Goal: Task Accomplishment & Management: Manage account settings

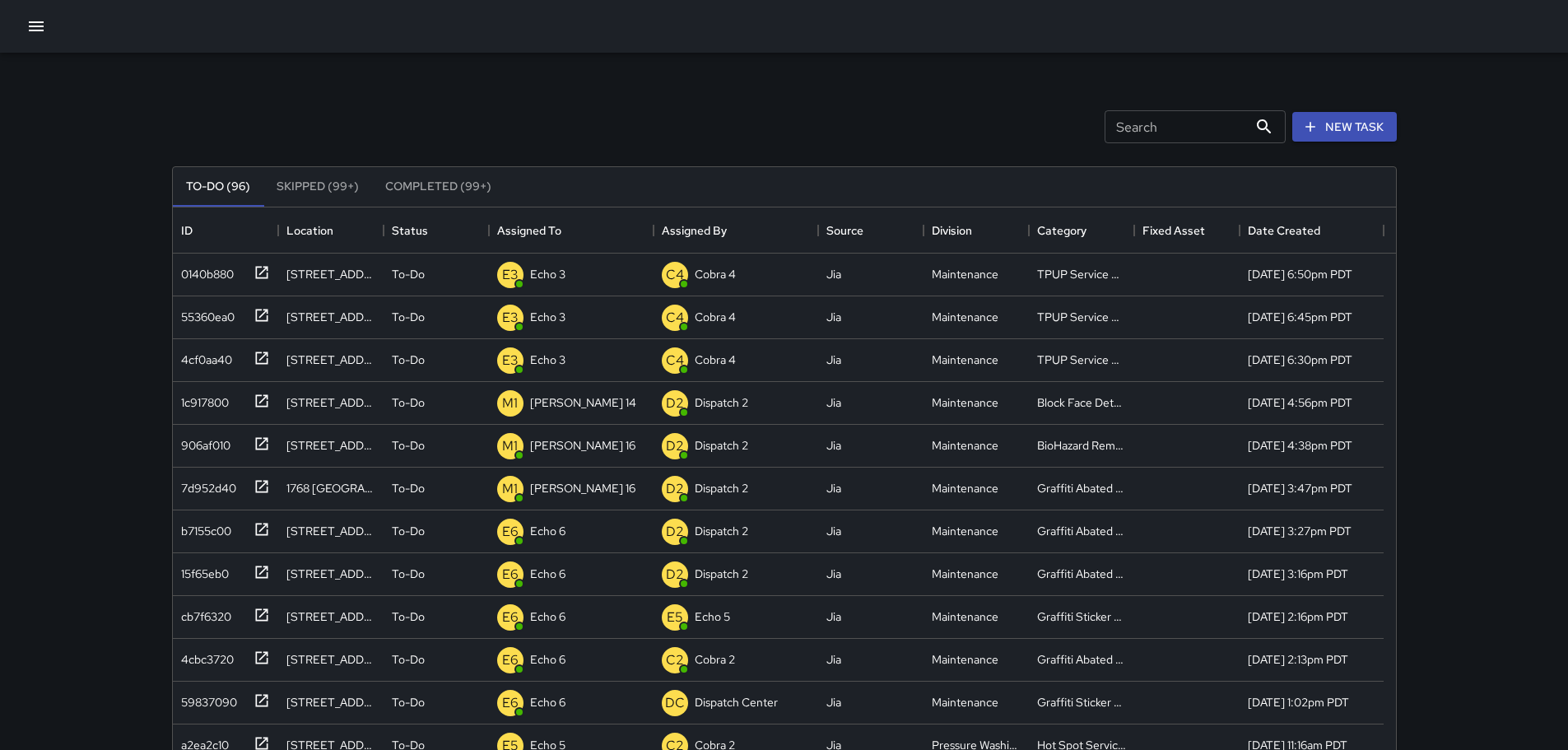
scroll to position [685, 1211]
click at [539, 275] on p "Dispatch Center" at bounding box center [572, 274] width 83 height 16
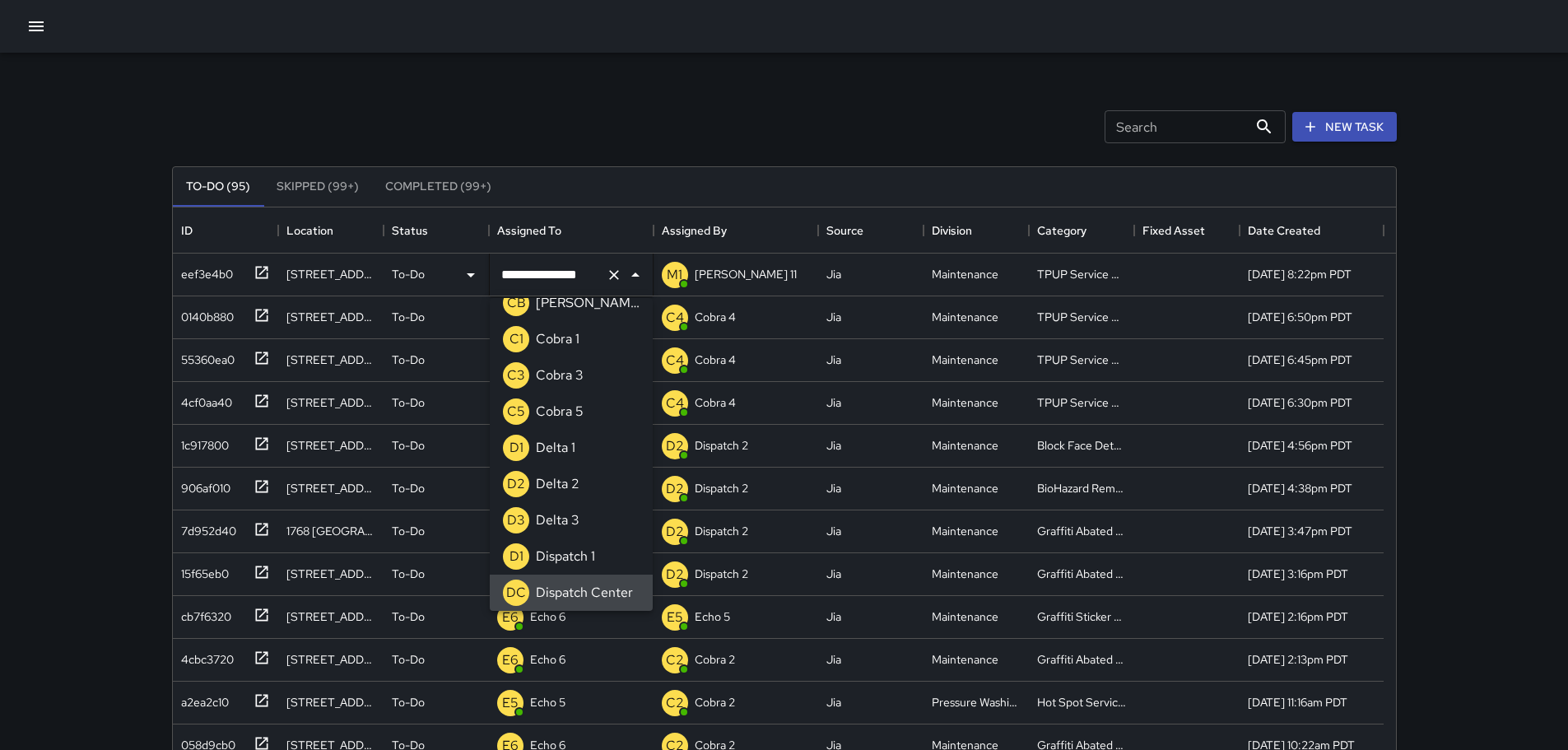
click at [607, 277] on icon "Clear" at bounding box center [613, 274] width 16 height 16
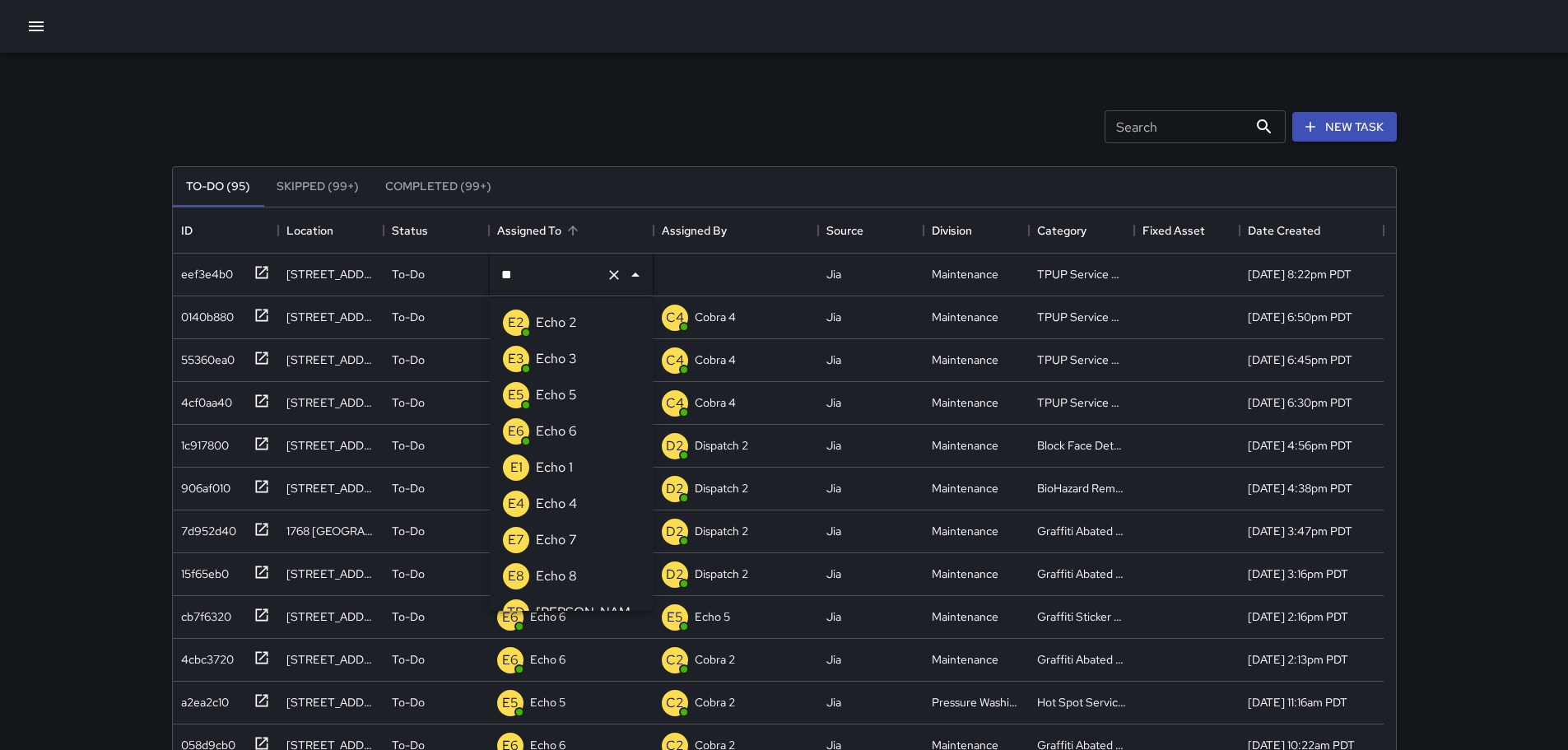
type input "***"
click at [567, 362] on p "Echo 3" at bounding box center [556, 359] width 42 height 19
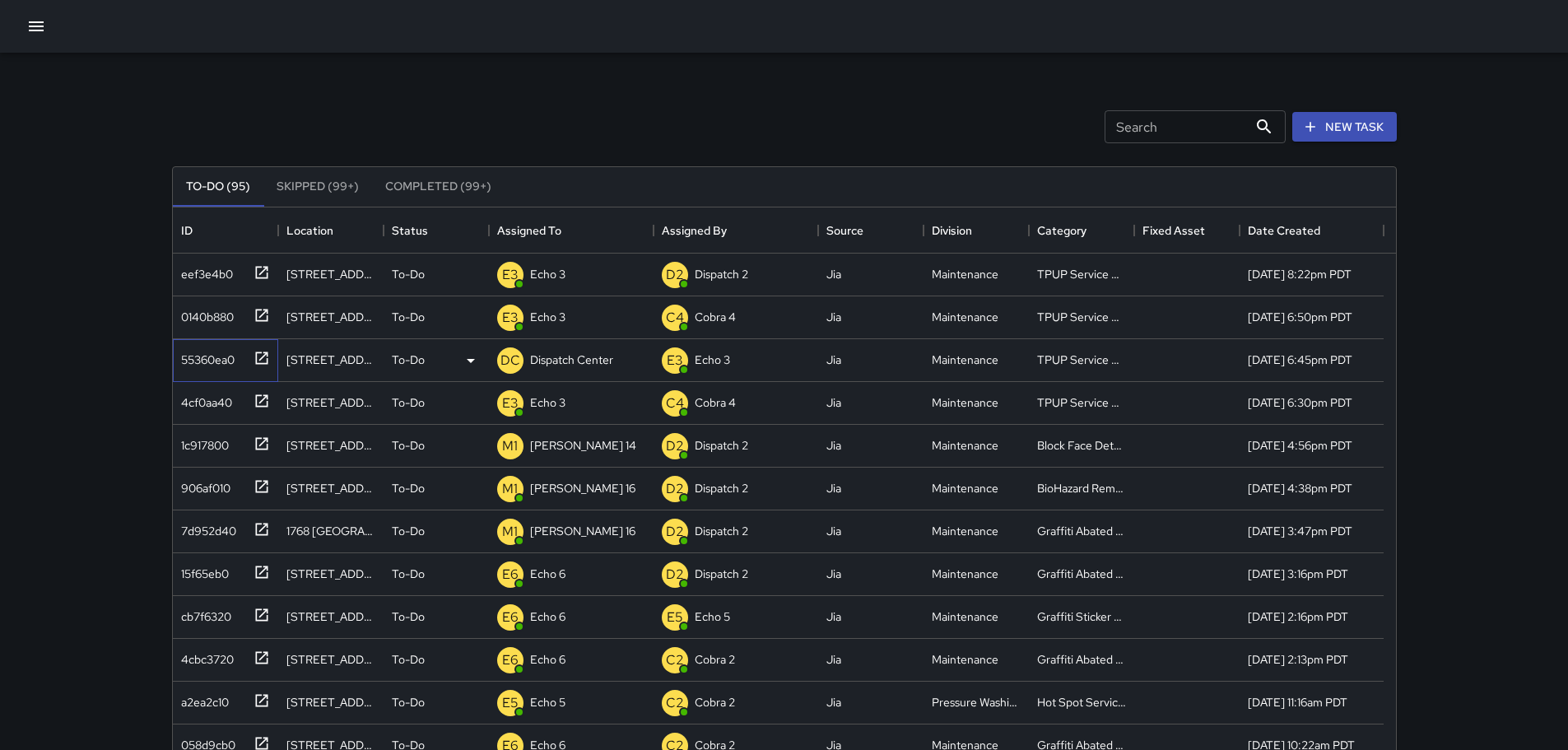
click at [261, 357] on icon at bounding box center [261, 358] width 16 height 16
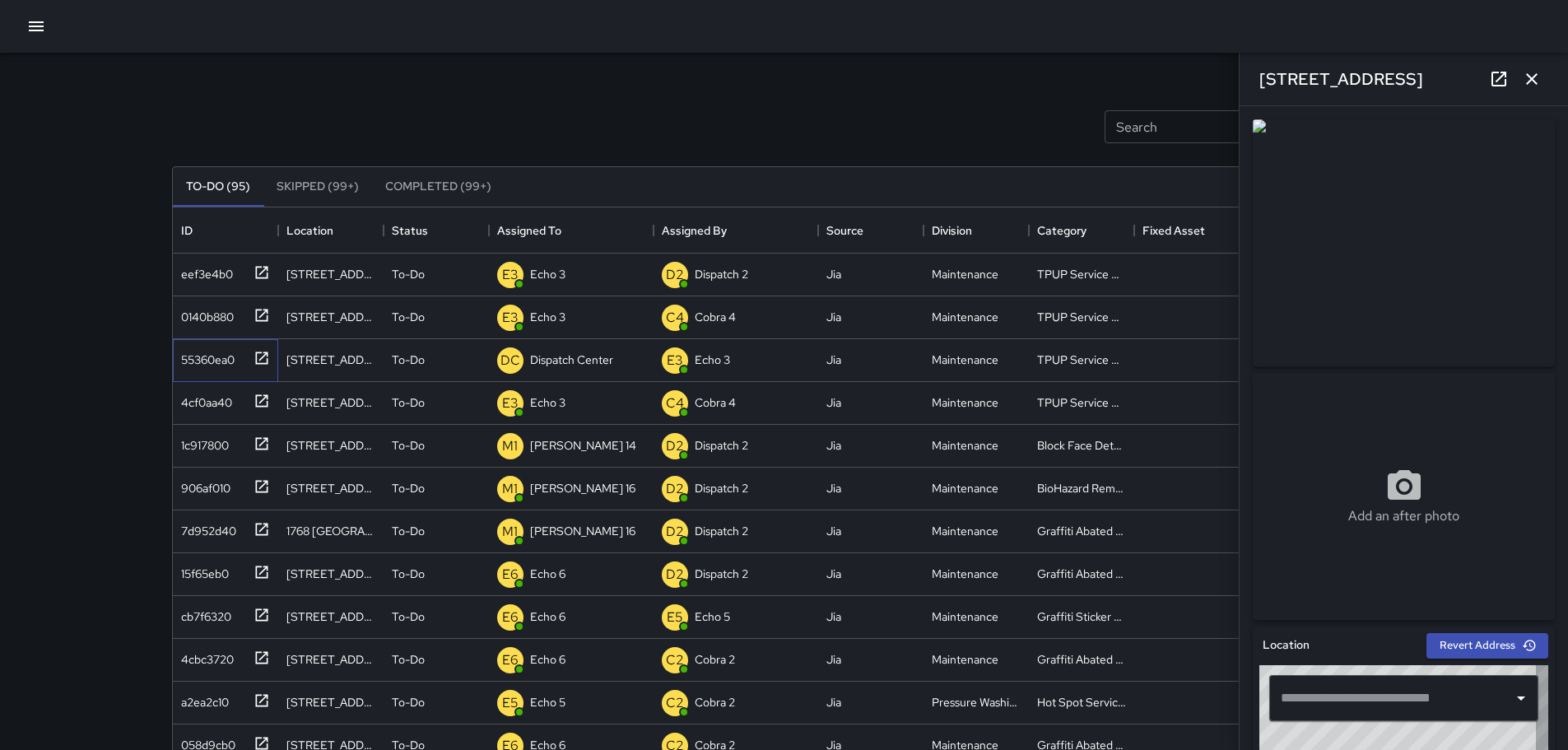
type input "**********"
click at [1538, 72] on icon "button" at bounding box center [1531, 79] width 19 height 19
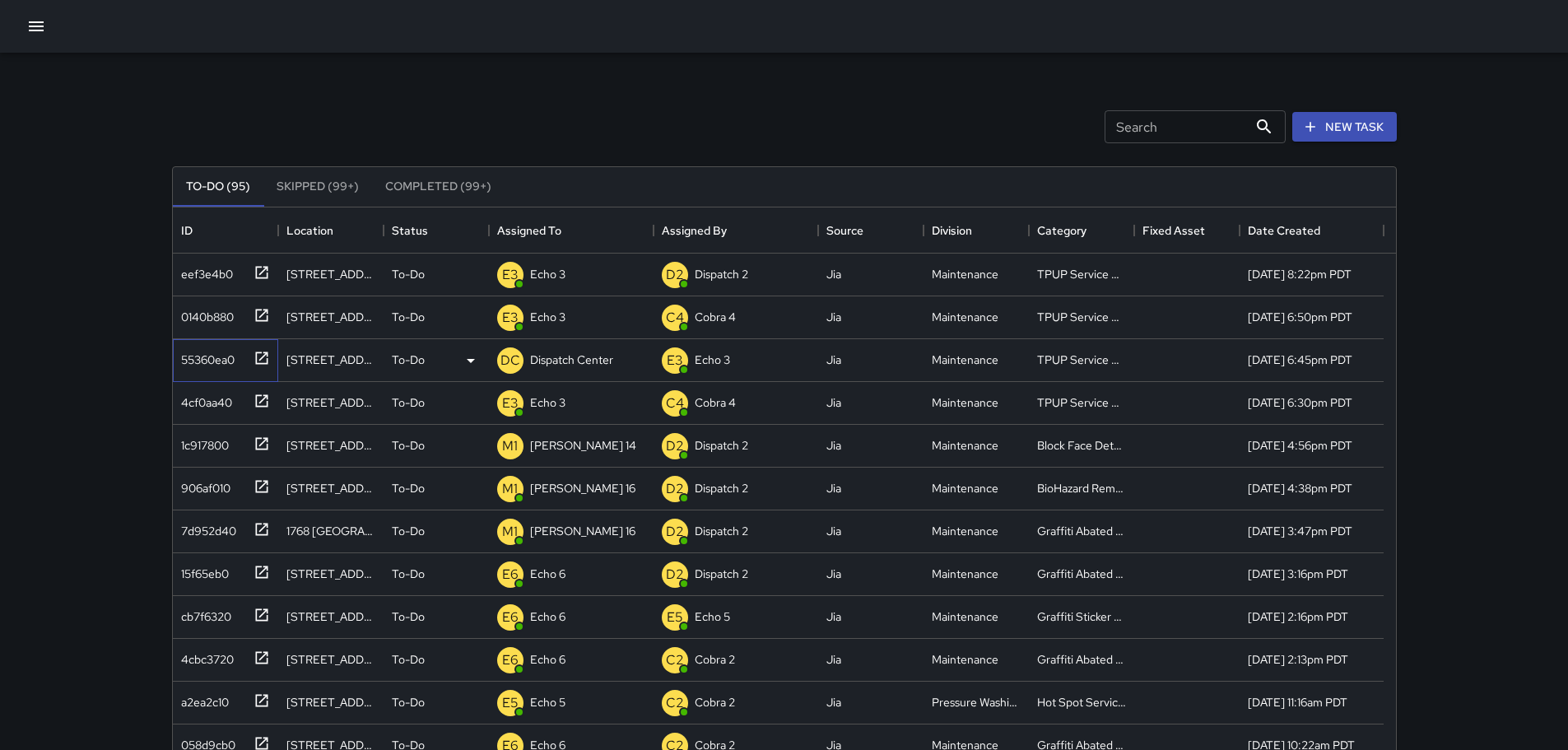
click at [264, 355] on icon at bounding box center [261, 358] width 13 height 13
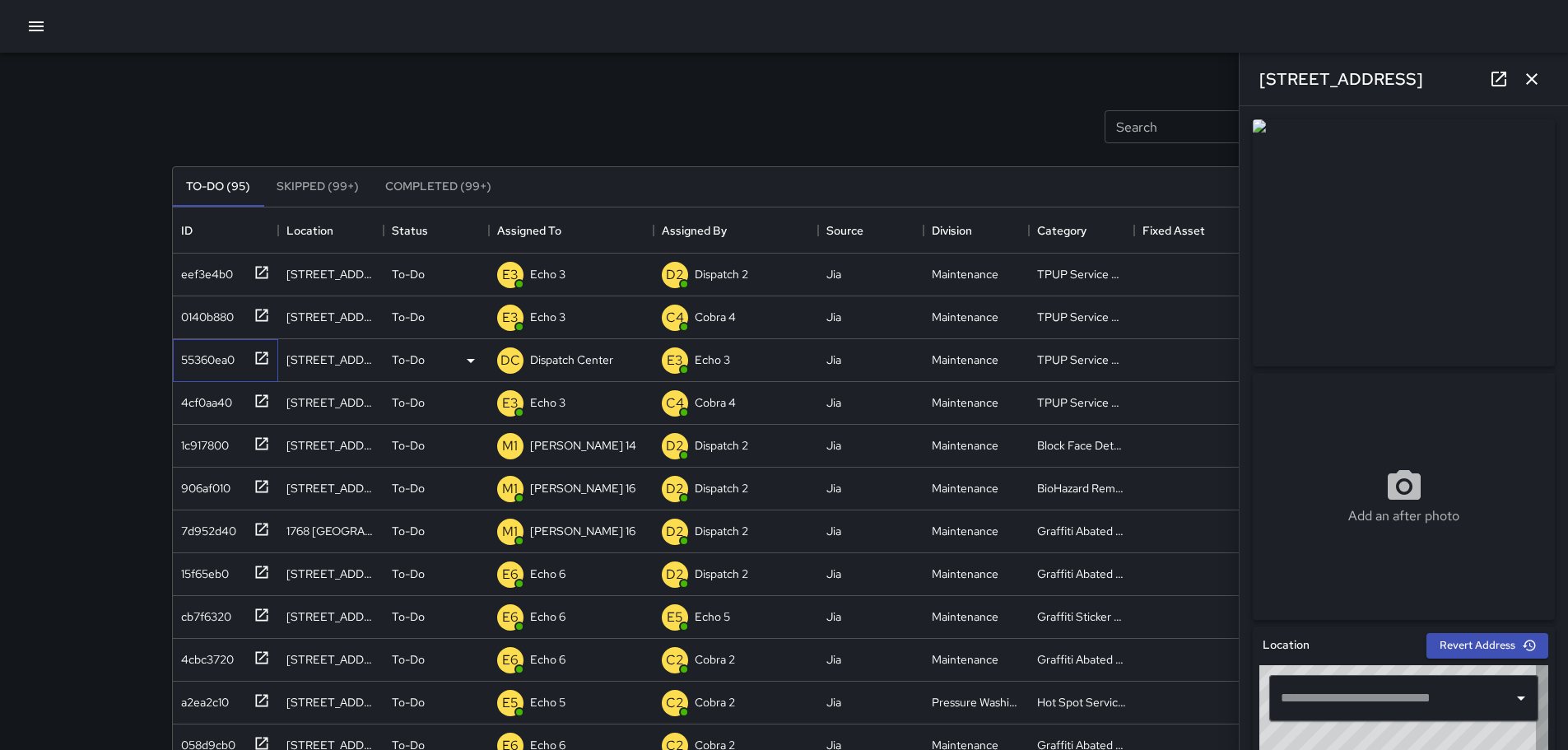
type input "**********"
drag, startPoint x: 1379, startPoint y: 85, endPoint x: 1260, endPoint y: 72, distance: 119.7
click at [1260, 72] on div "[STREET_ADDRESS]" at bounding box center [1404, 79] width 328 height 53
copy h6 "[STREET_ADDRESS]"
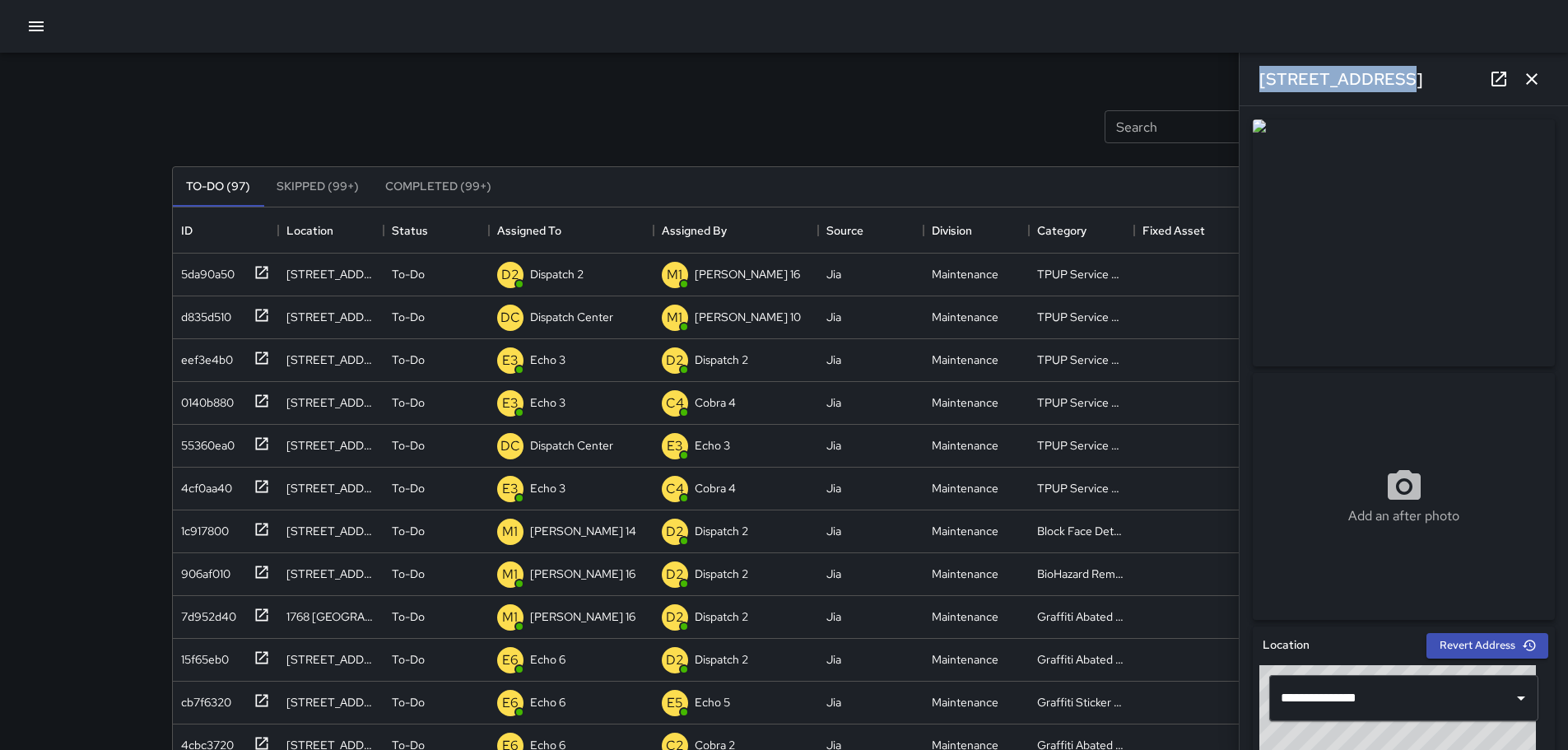
click at [1536, 72] on icon "button" at bounding box center [1531, 79] width 19 height 19
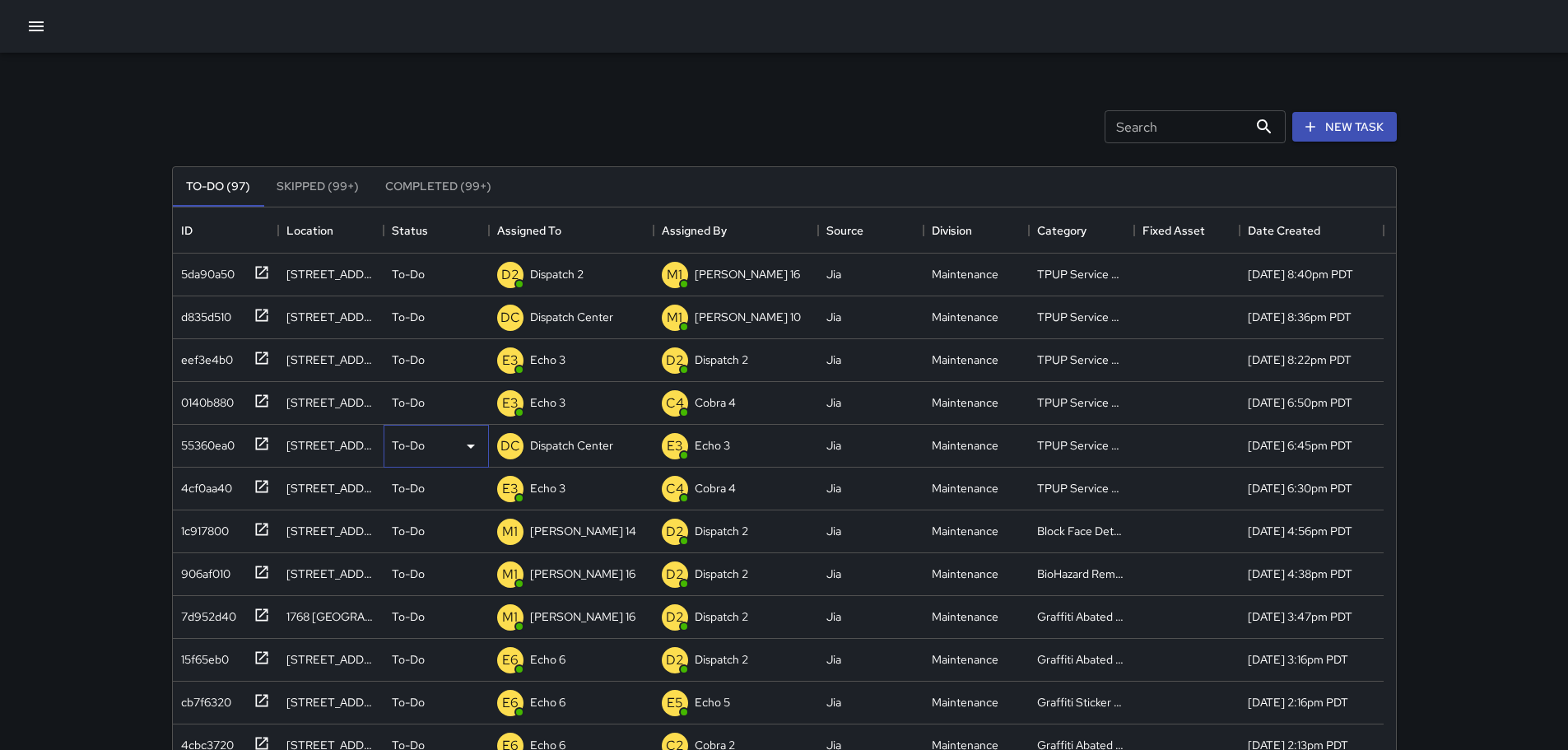
click at [423, 442] on p "To-Do" at bounding box center [409, 445] width 33 height 16
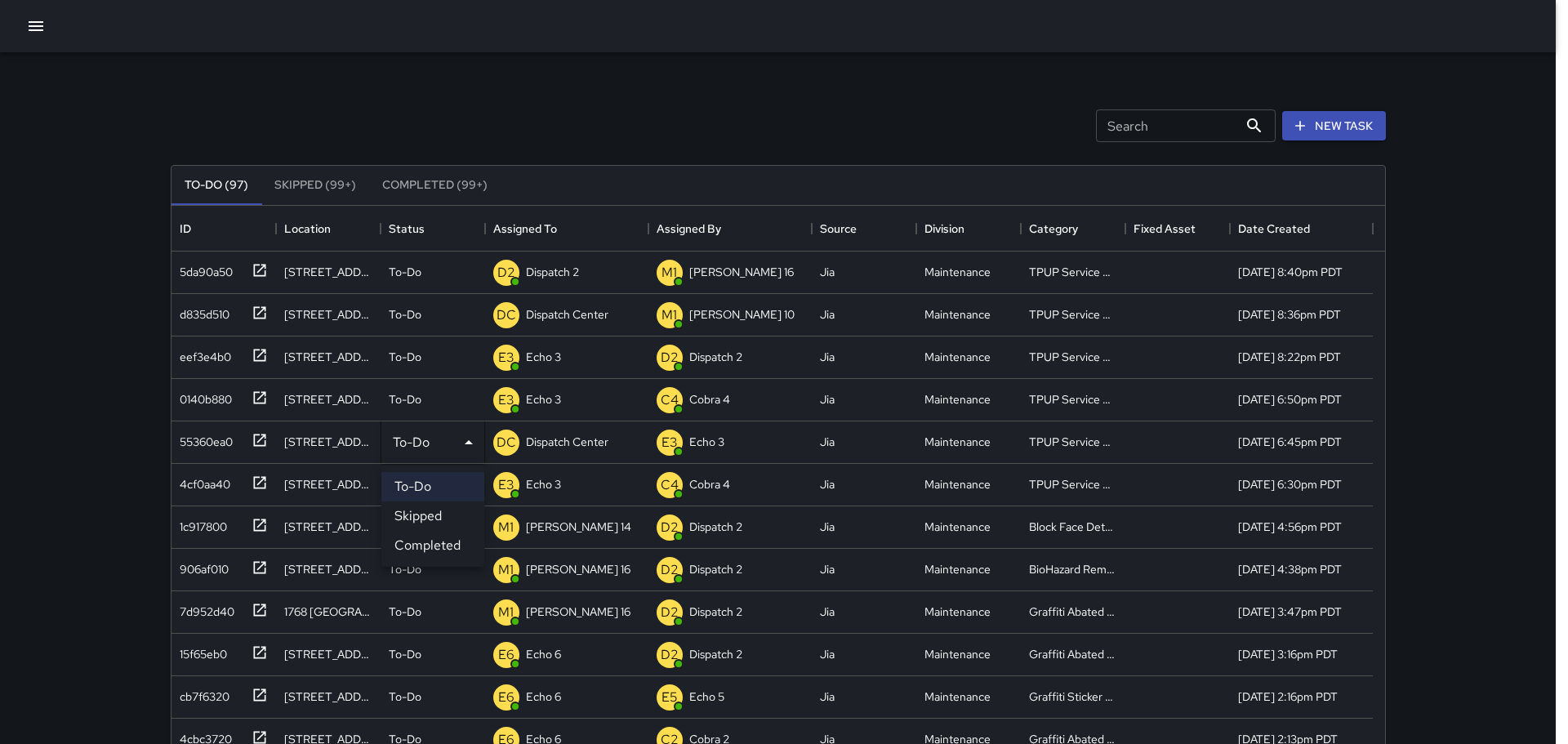
click at [427, 538] on li "Completed" at bounding box center [432, 546] width 103 height 30
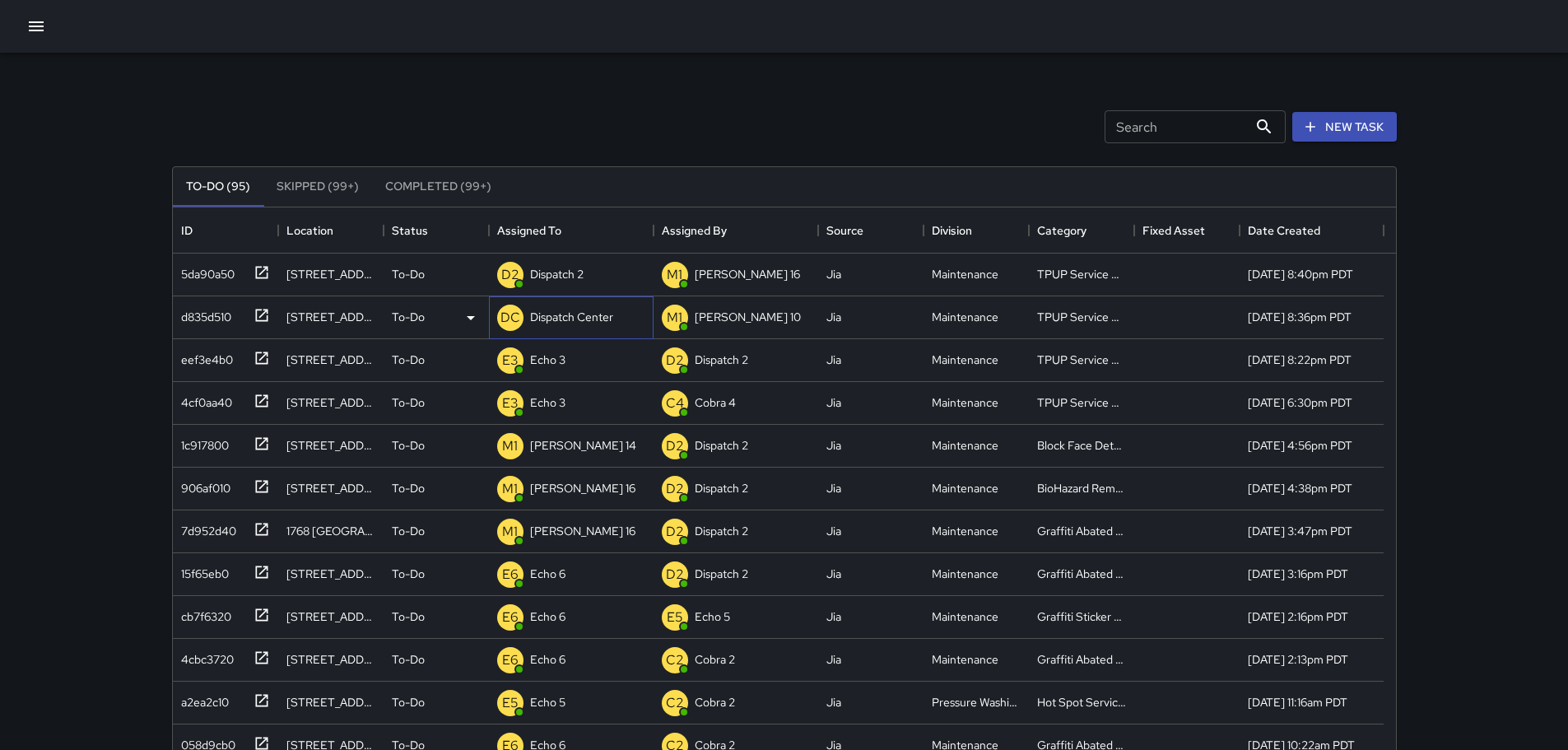
click at [562, 332] on div "DC Dispatch Center" at bounding box center [555, 318] width 123 height 33
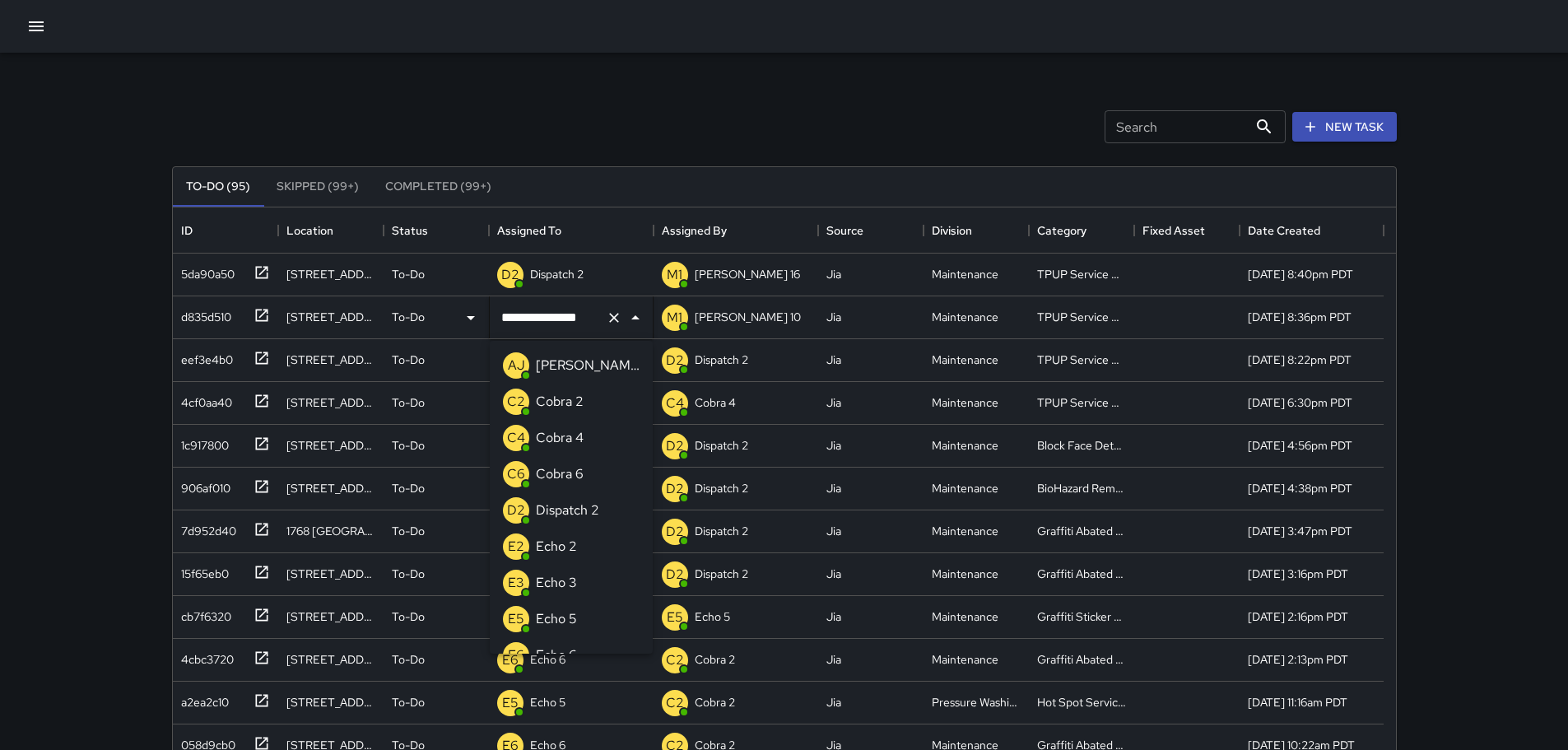
scroll to position [889, 0]
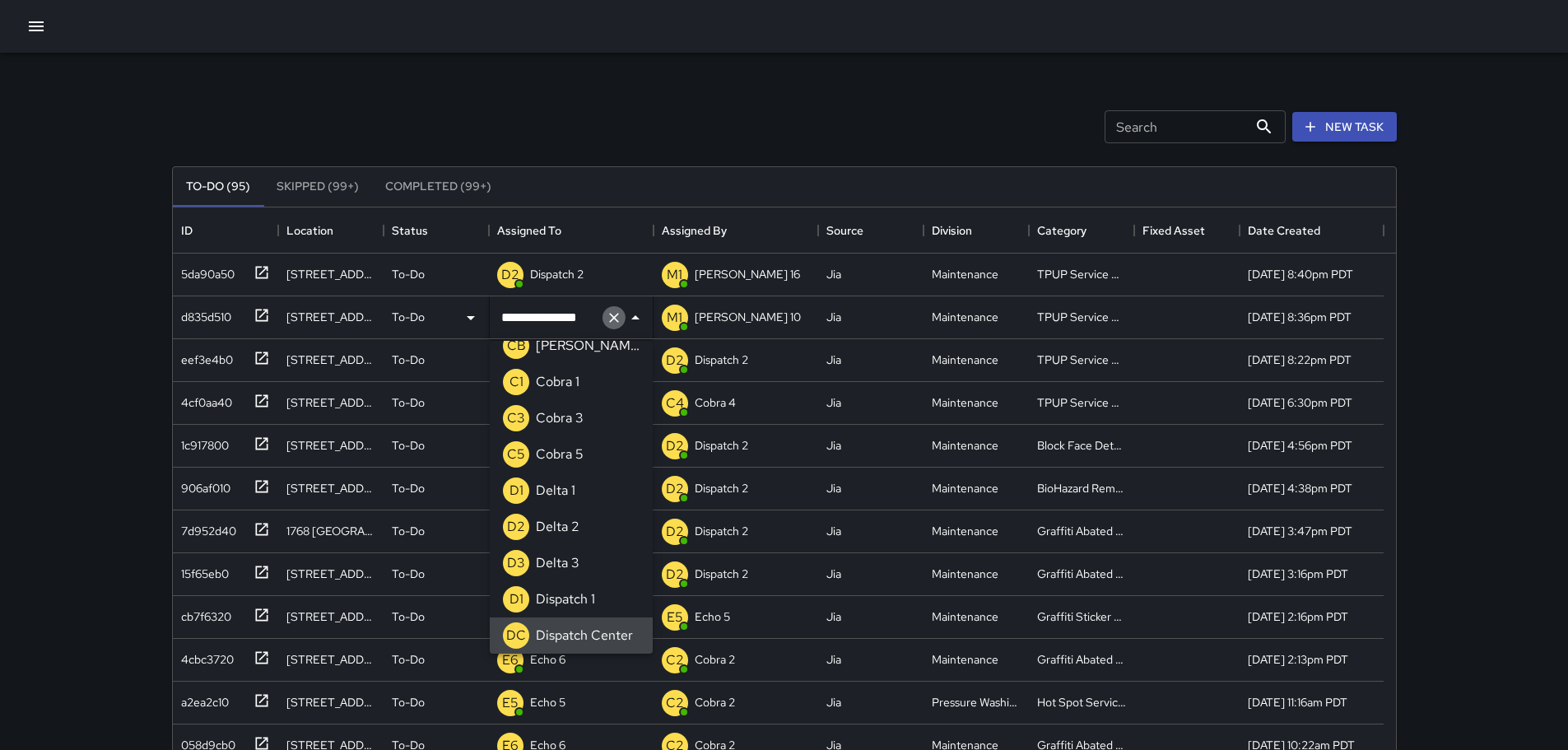
click at [606, 321] on icon "Clear" at bounding box center [613, 317] width 16 height 16
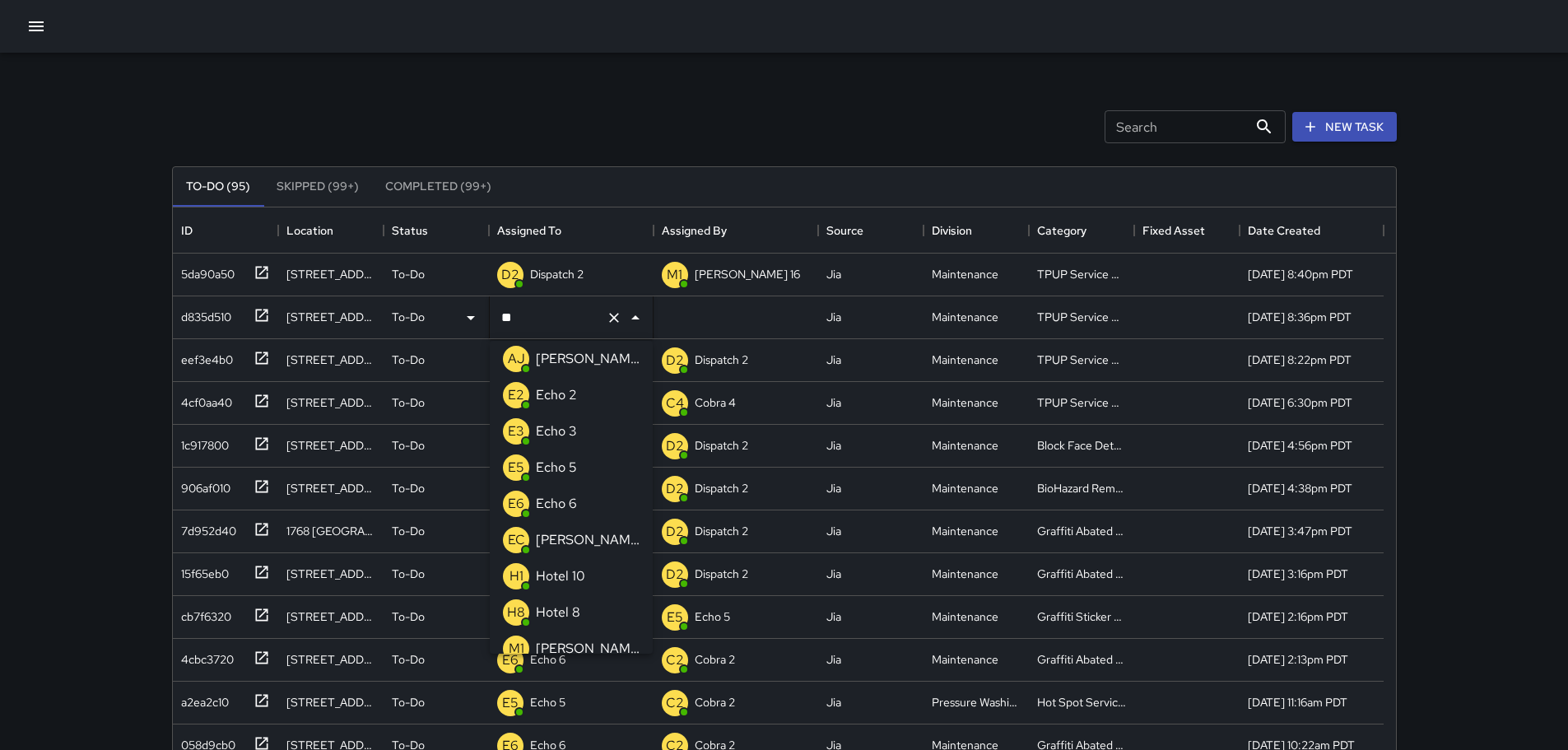
scroll to position [0, 0]
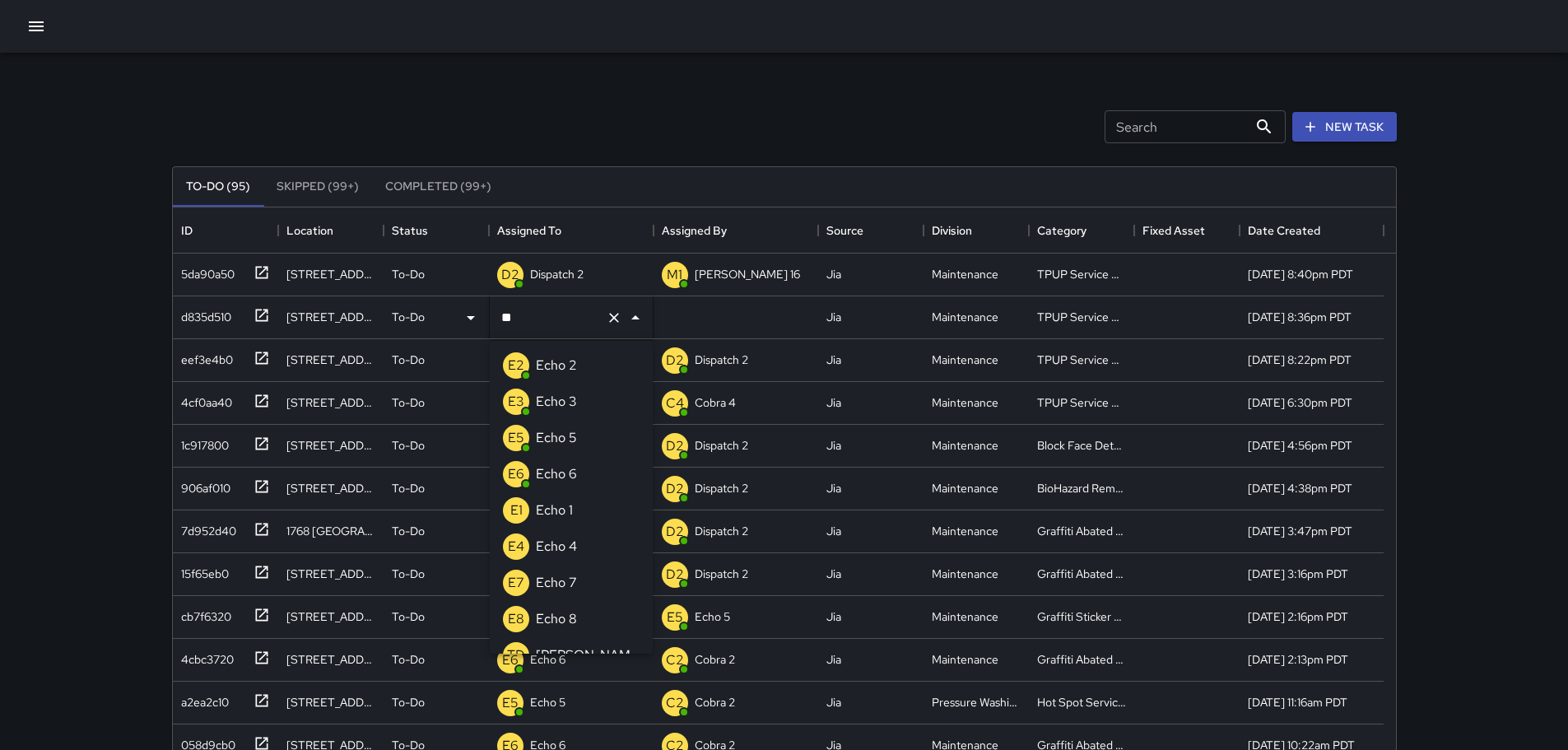
type input "***"
click at [547, 395] on p "Echo 3" at bounding box center [556, 402] width 42 height 19
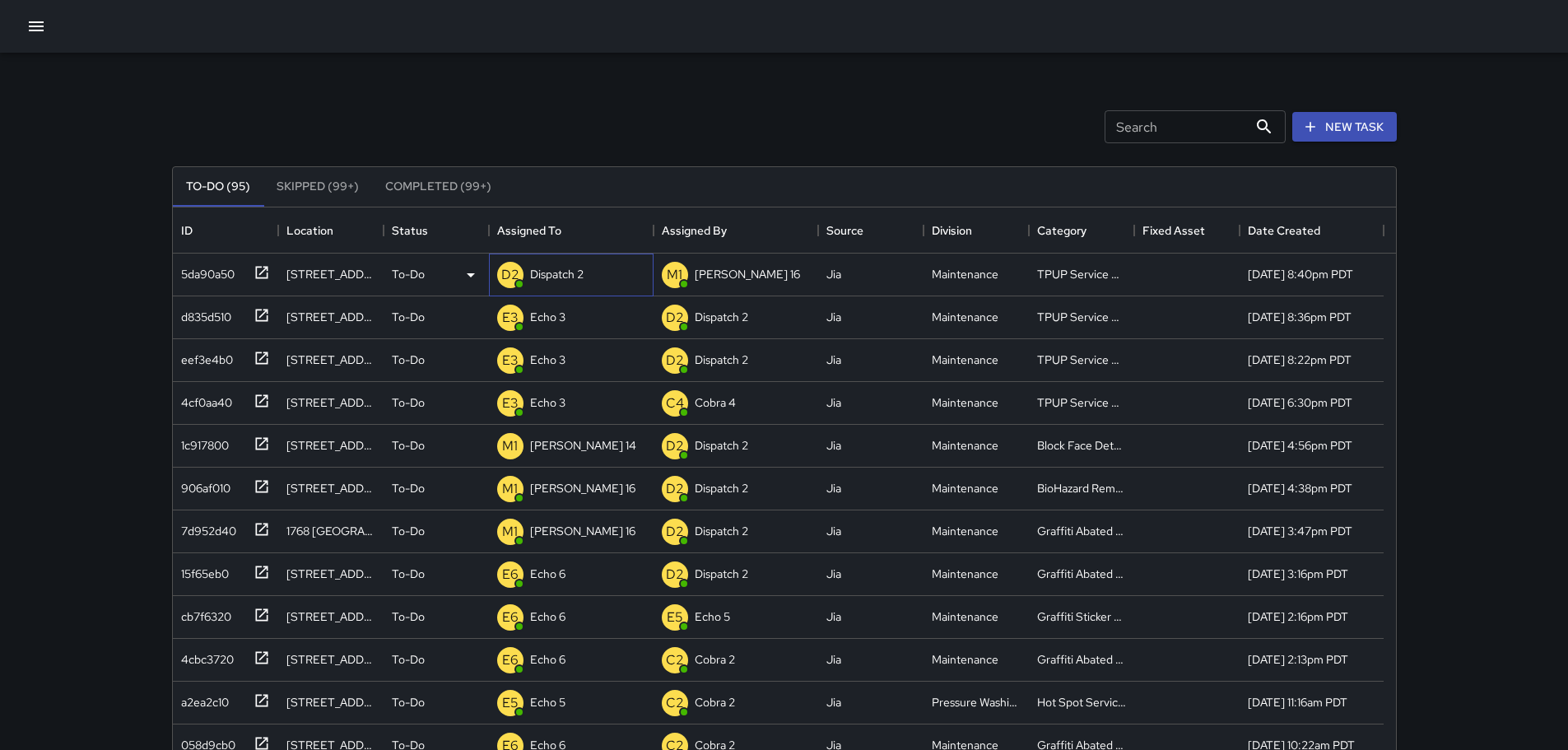
click at [527, 270] on div "Dispatch 2" at bounding box center [556, 274] width 60 height 23
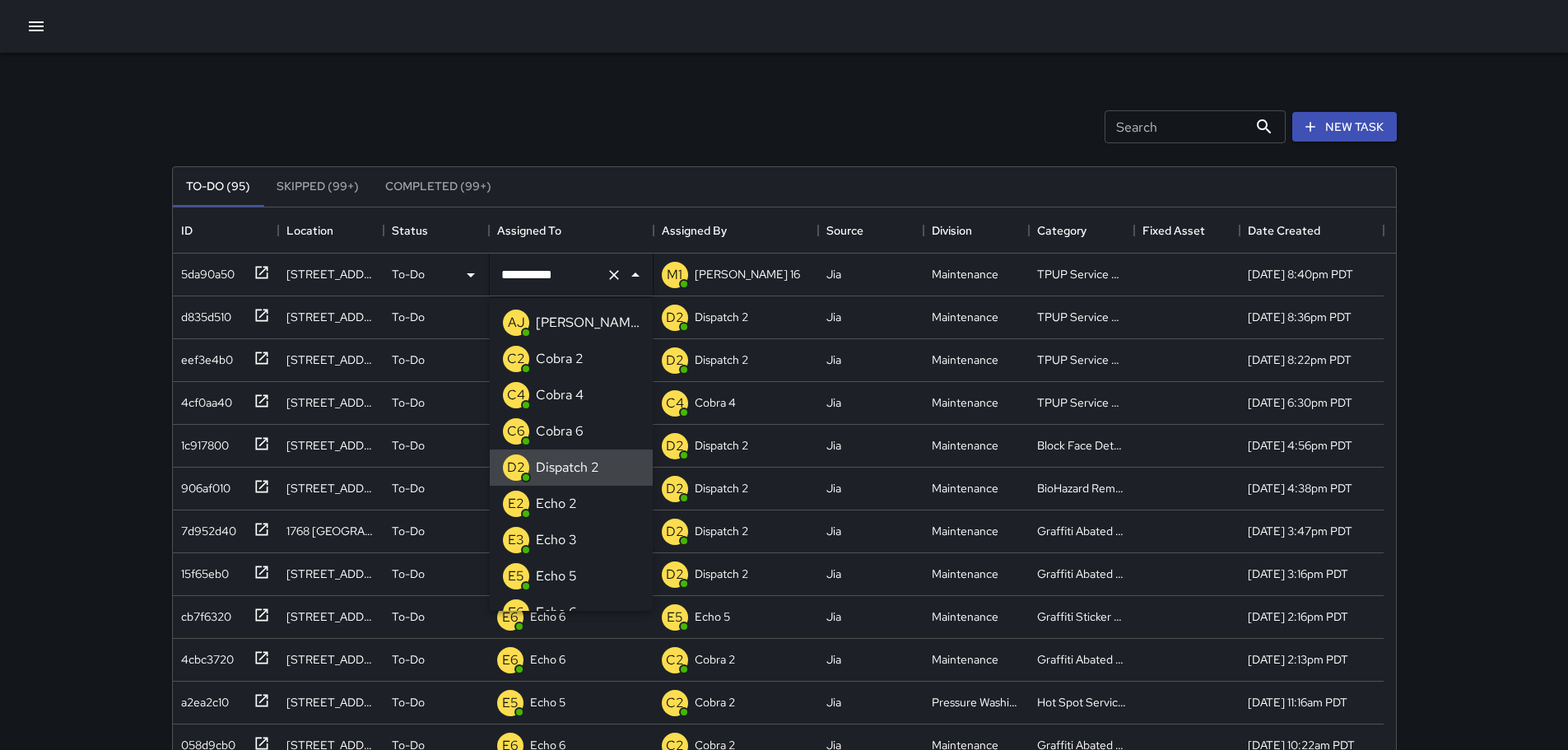
click at [613, 279] on icon "Clear" at bounding box center [613, 274] width 16 height 16
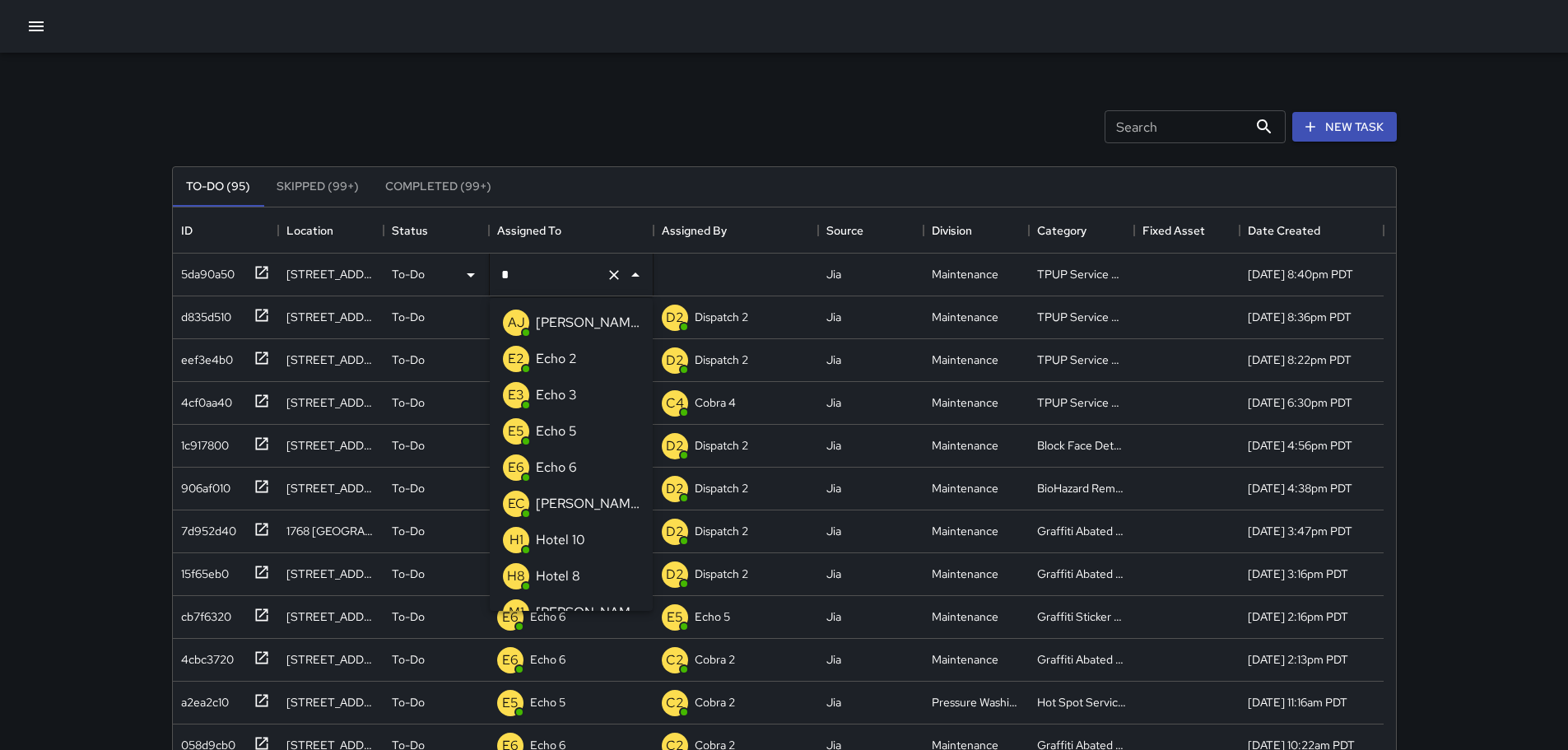
type input "**"
click at [560, 354] on p "Echo 3" at bounding box center [556, 359] width 42 height 19
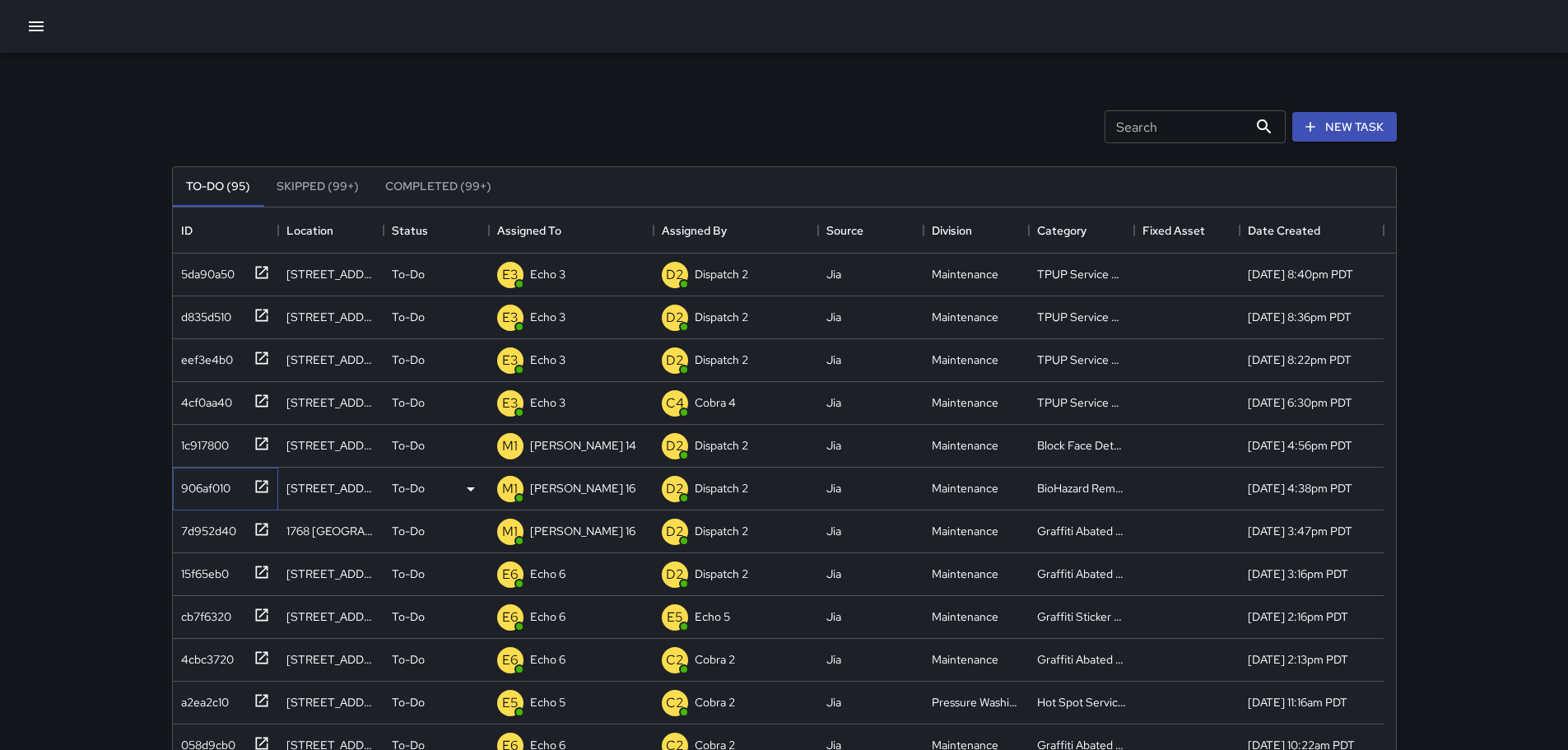
click at [257, 488] on icon at bounding box center [261, 486] width 16 height 16
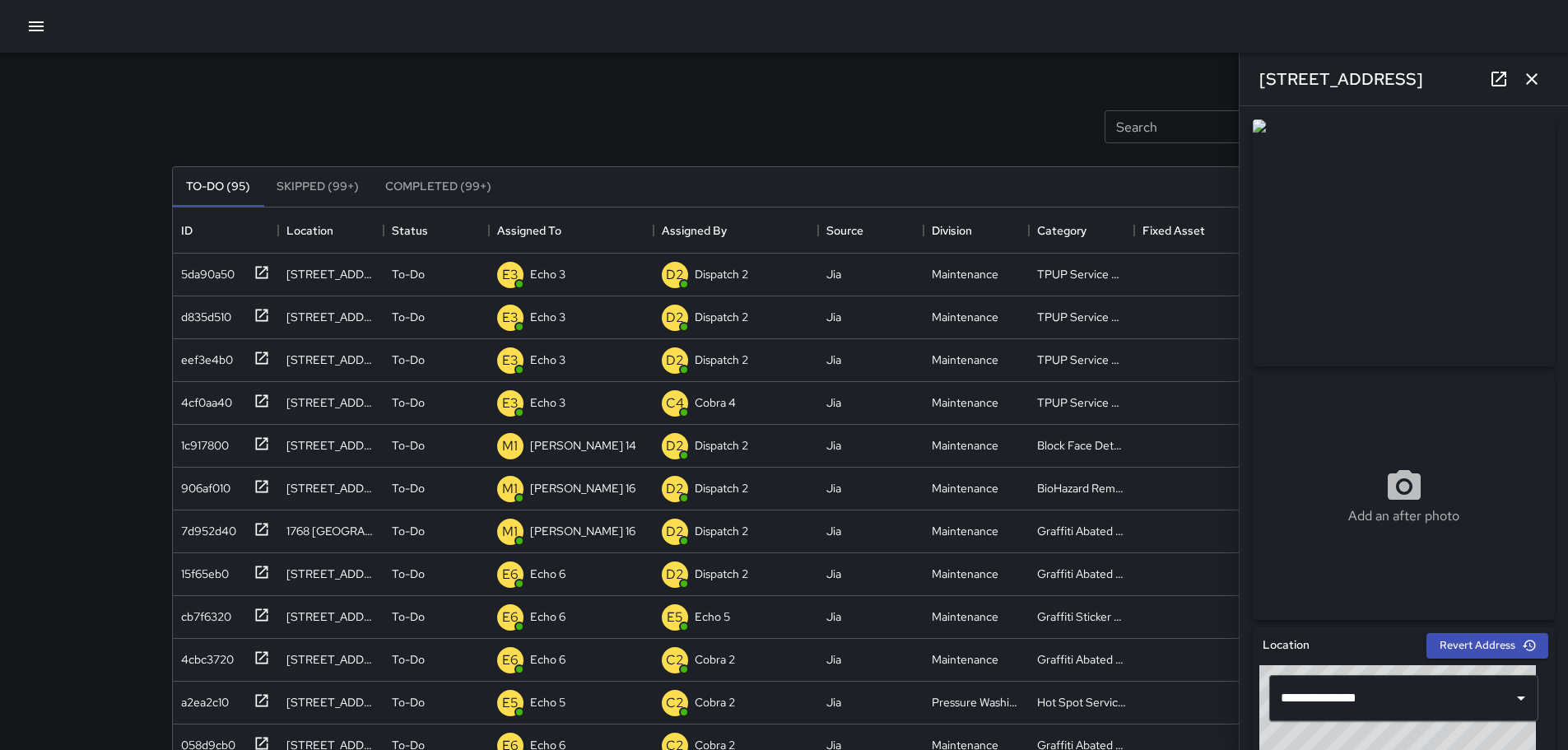
click at [1537, 89] on button "button" at bounding box center [1531, 79] width 33 height 33
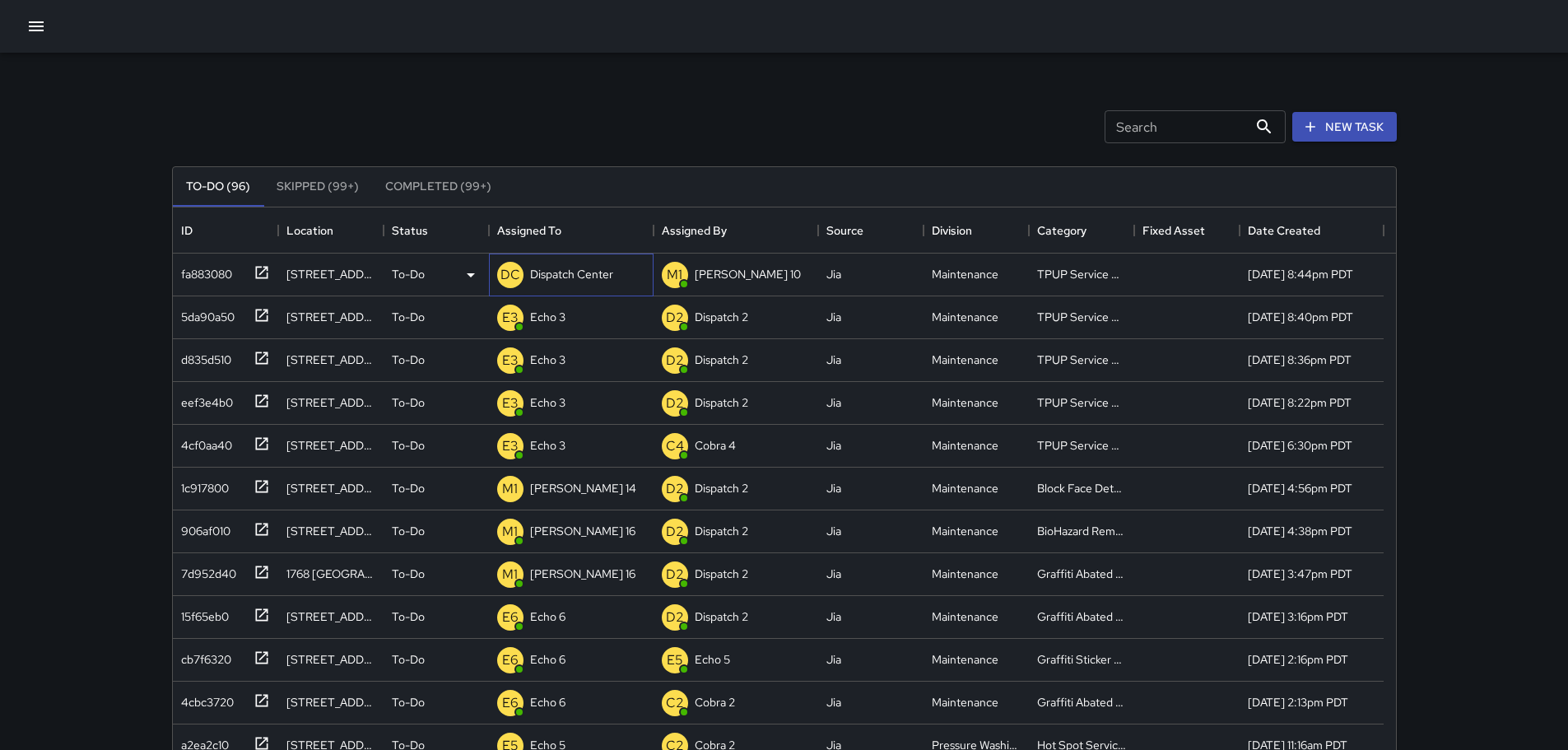
click at [576, 282] on p "Dispatch Center" at bounding box center [572, 274] width 83 height 16
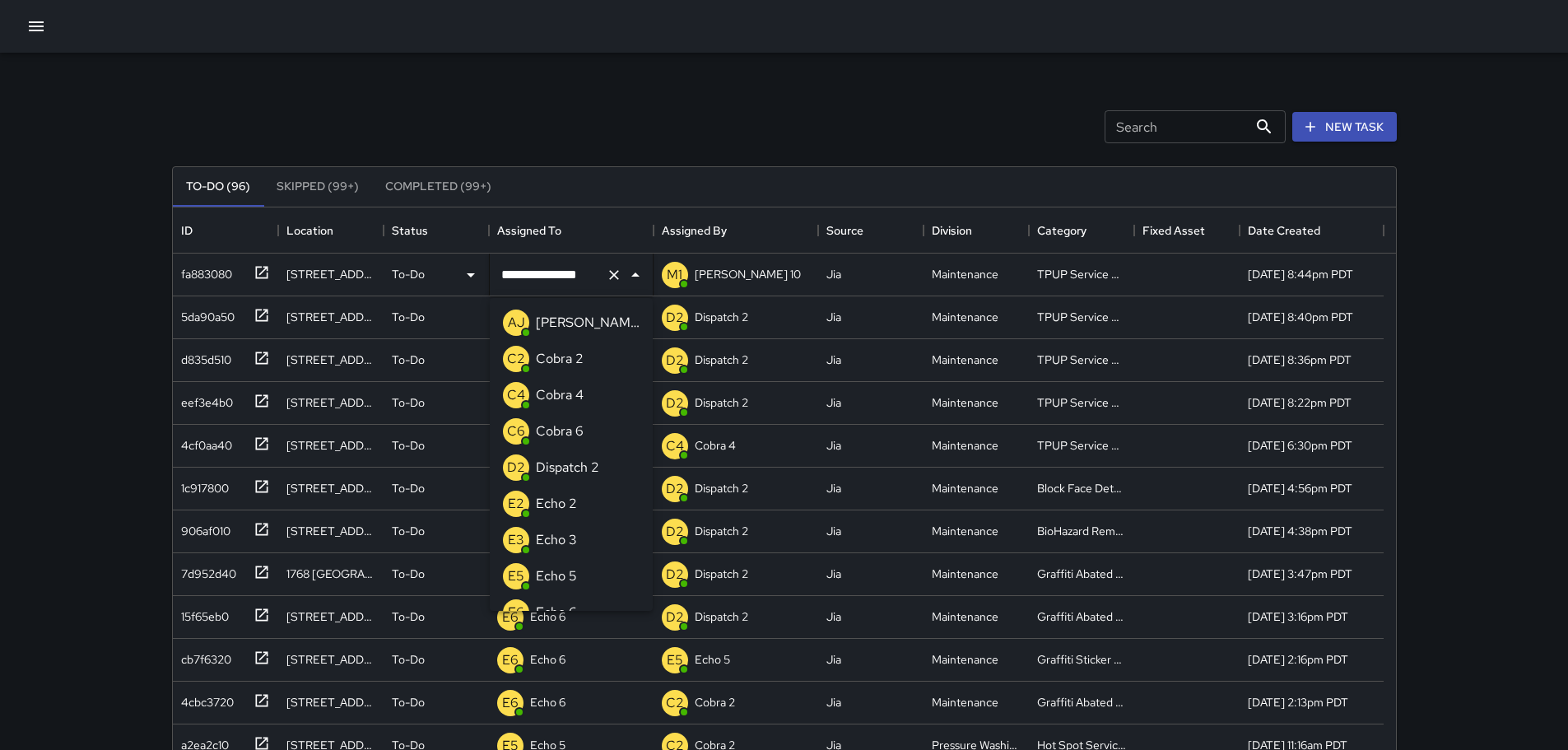
scroll to position [889, 0]
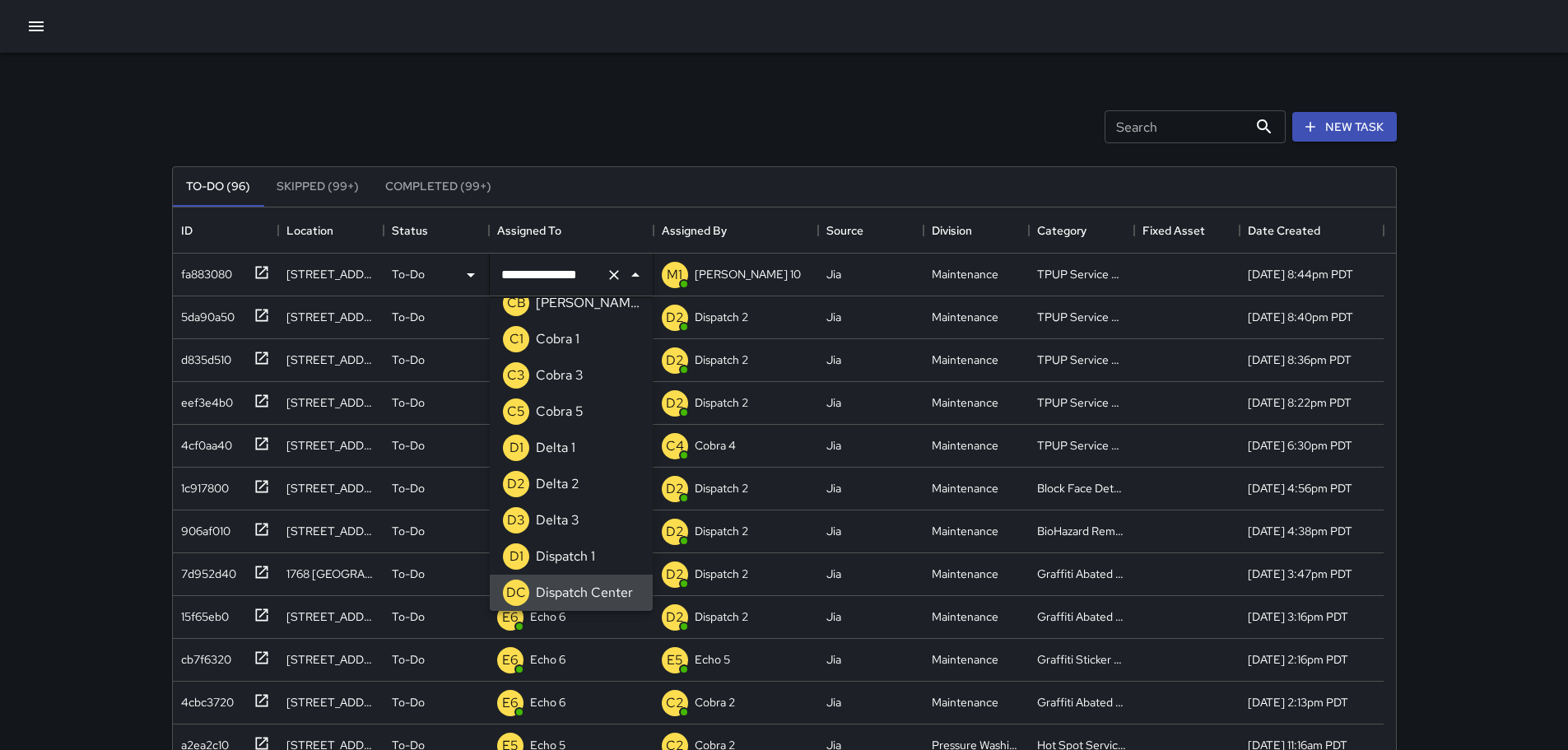
click at [615, 281] on icon "Clear" at bounding box center [613, 274] width 16 height 16
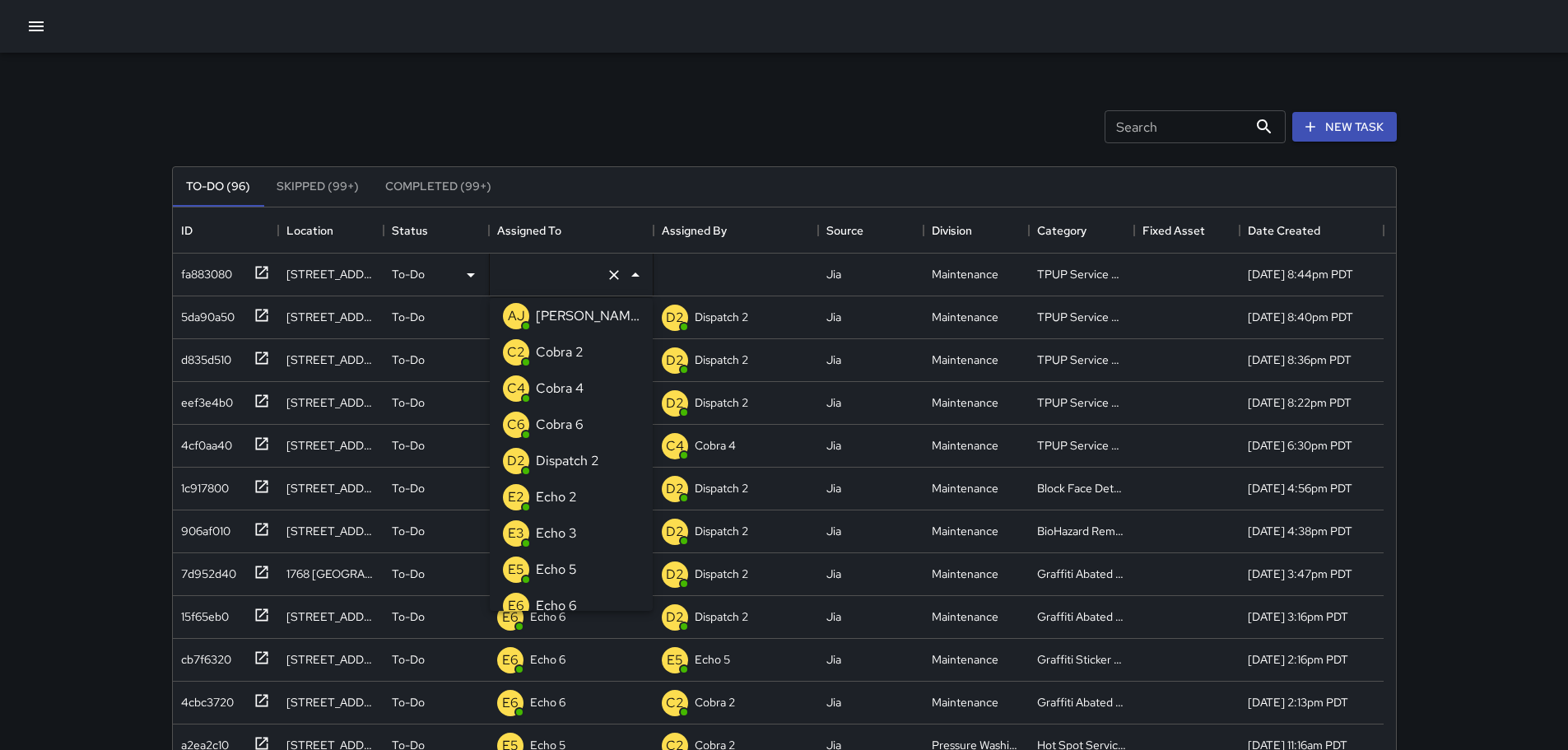
type input "*"
click at [567, 389] on p "Echo 3" at bounding box center [556, 389] width 42 height 19
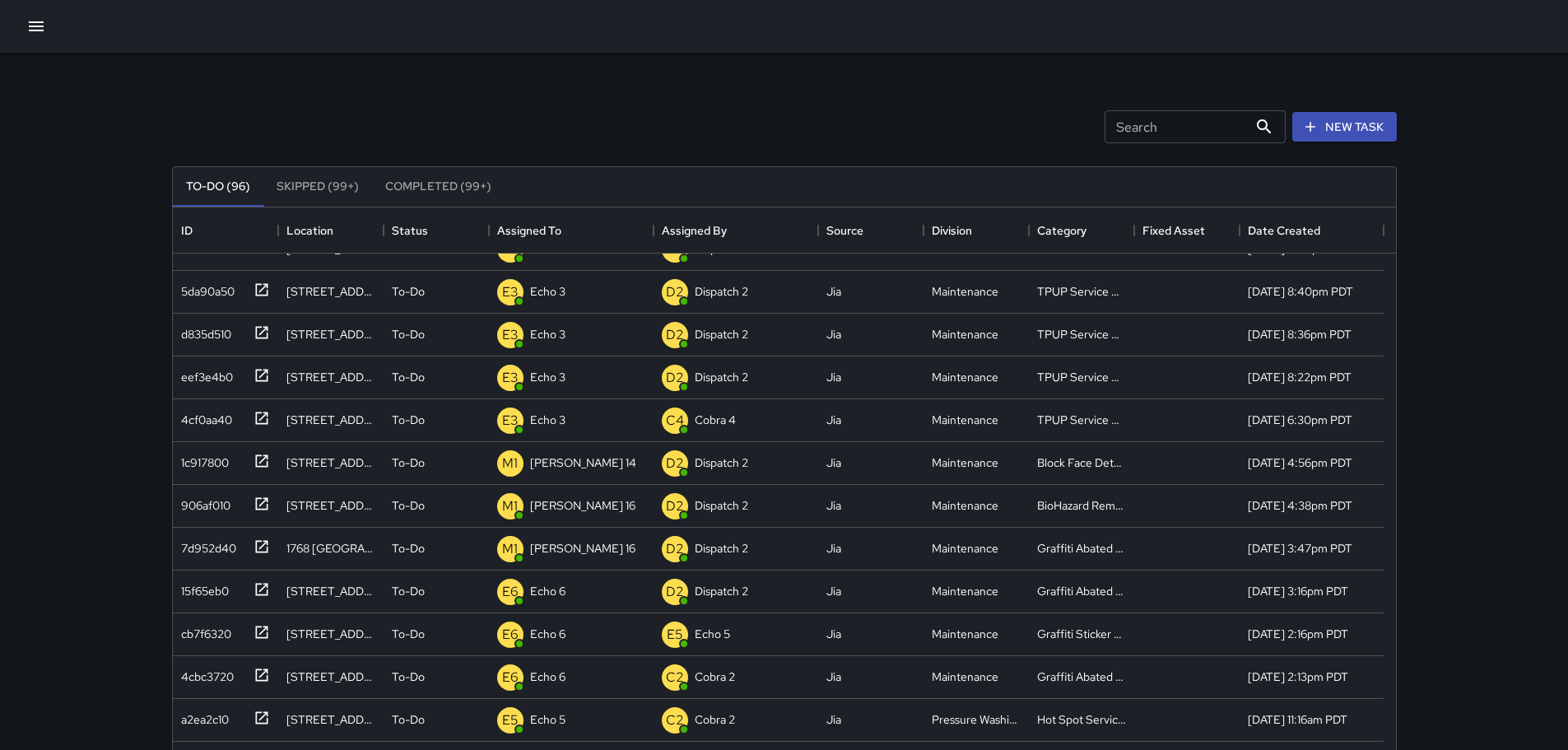
scroll to position [0, 0]
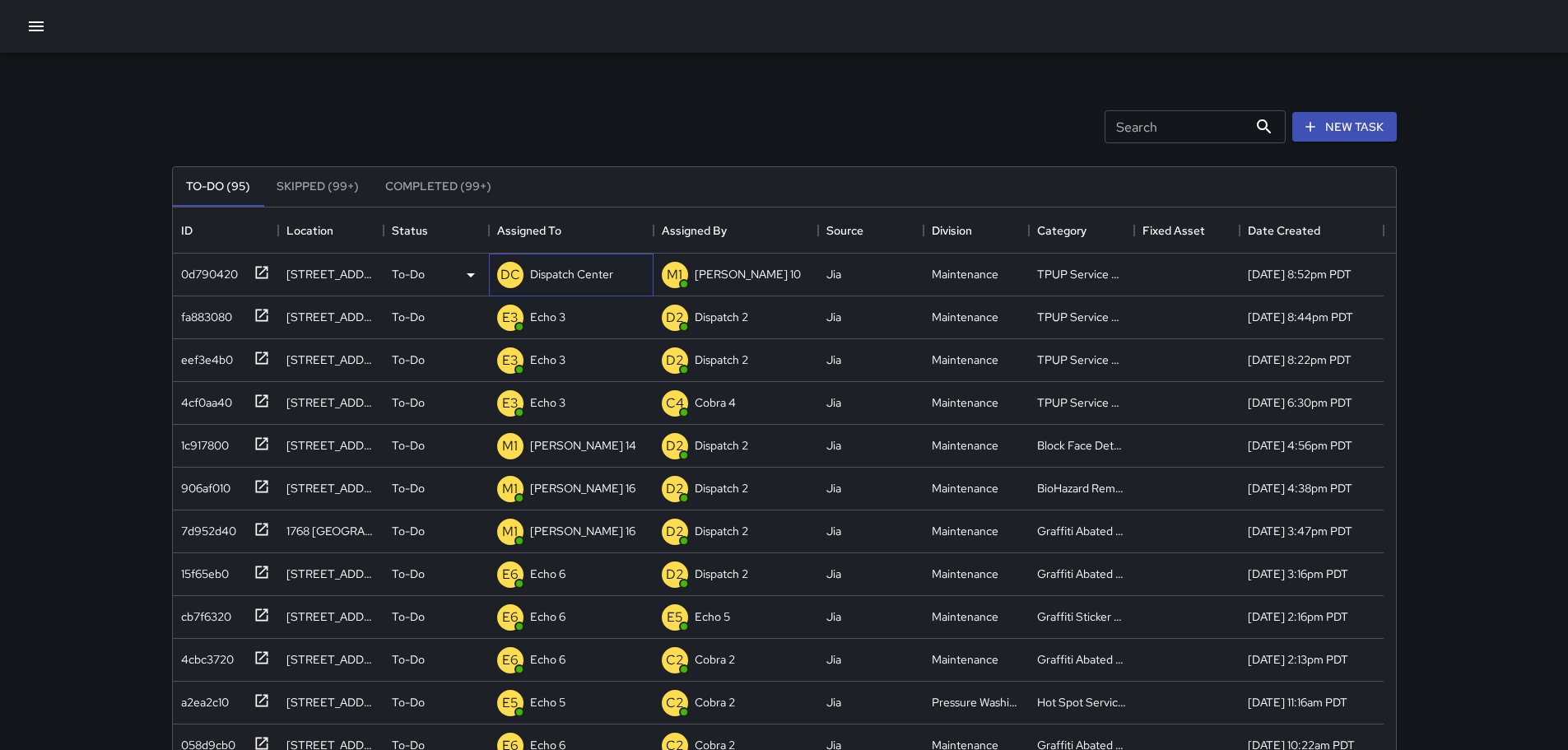
click at [543, 268] on p "Dispatch Center" at bounding box center [572, 274] width 83 height 16
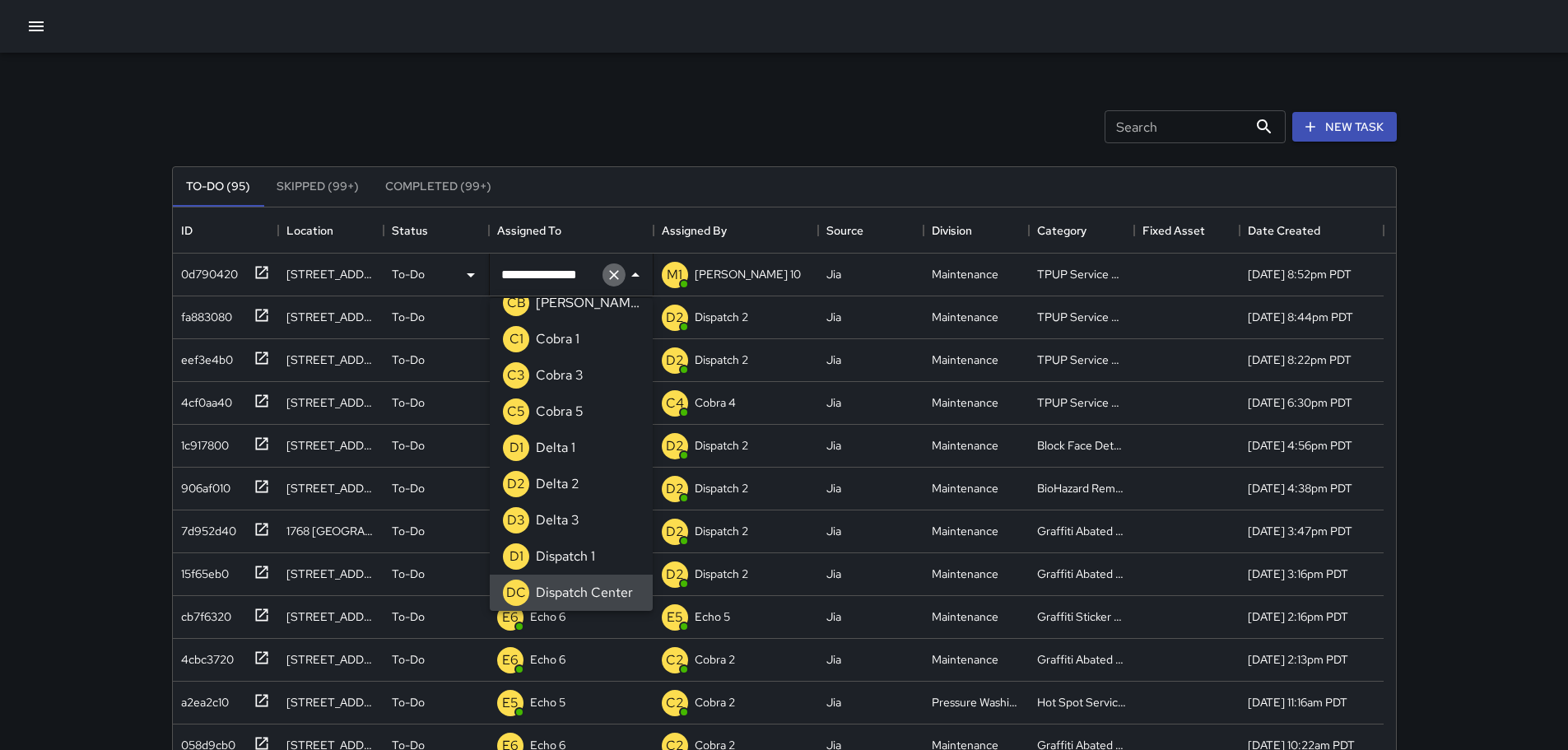
click at [619, 270] on icon "Clear" at bounding box center [613, 274] width 16 height 16
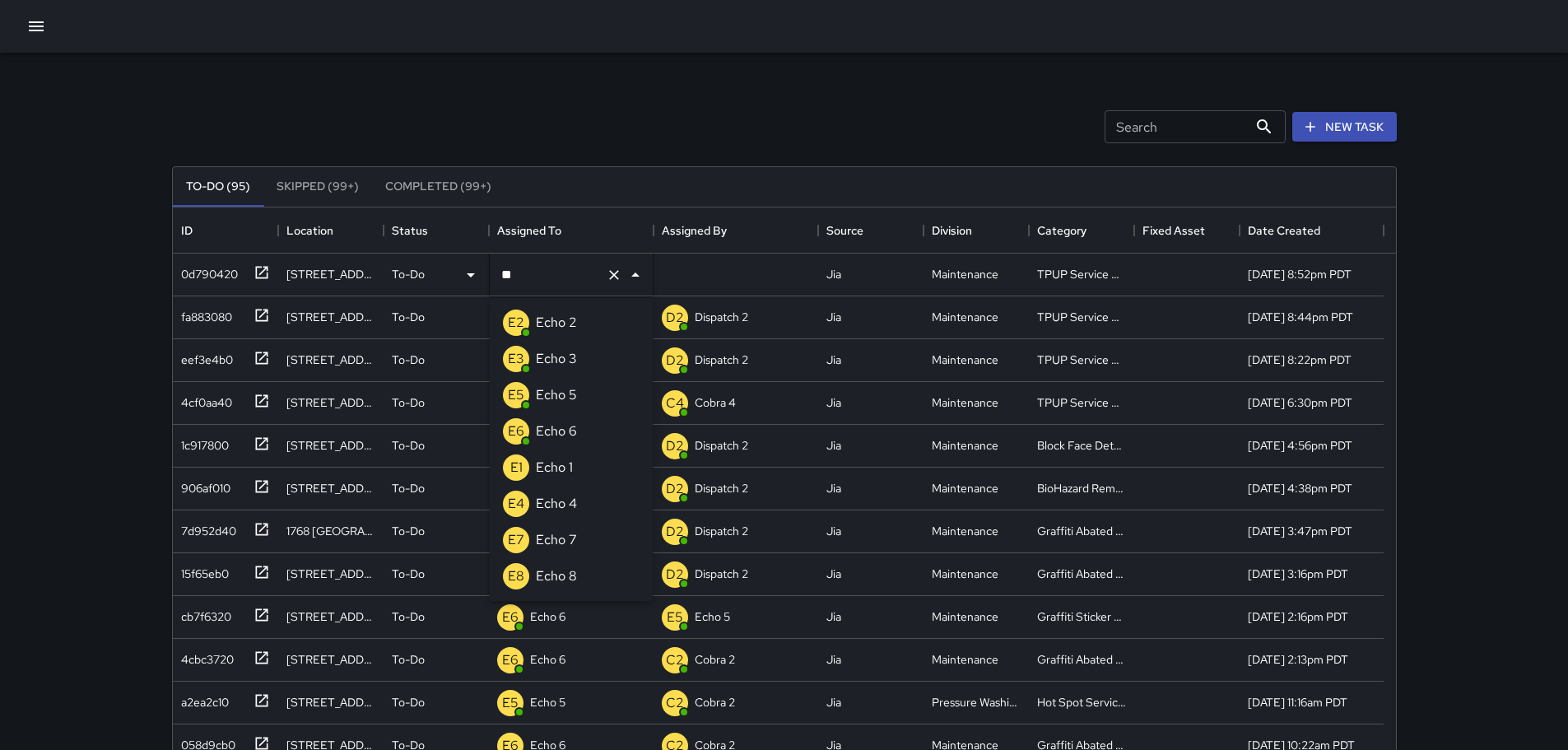
type input "***"
click at [593, 353] on li "E3 Echo 3" at bounding box center [571, 359] width 163 height 36
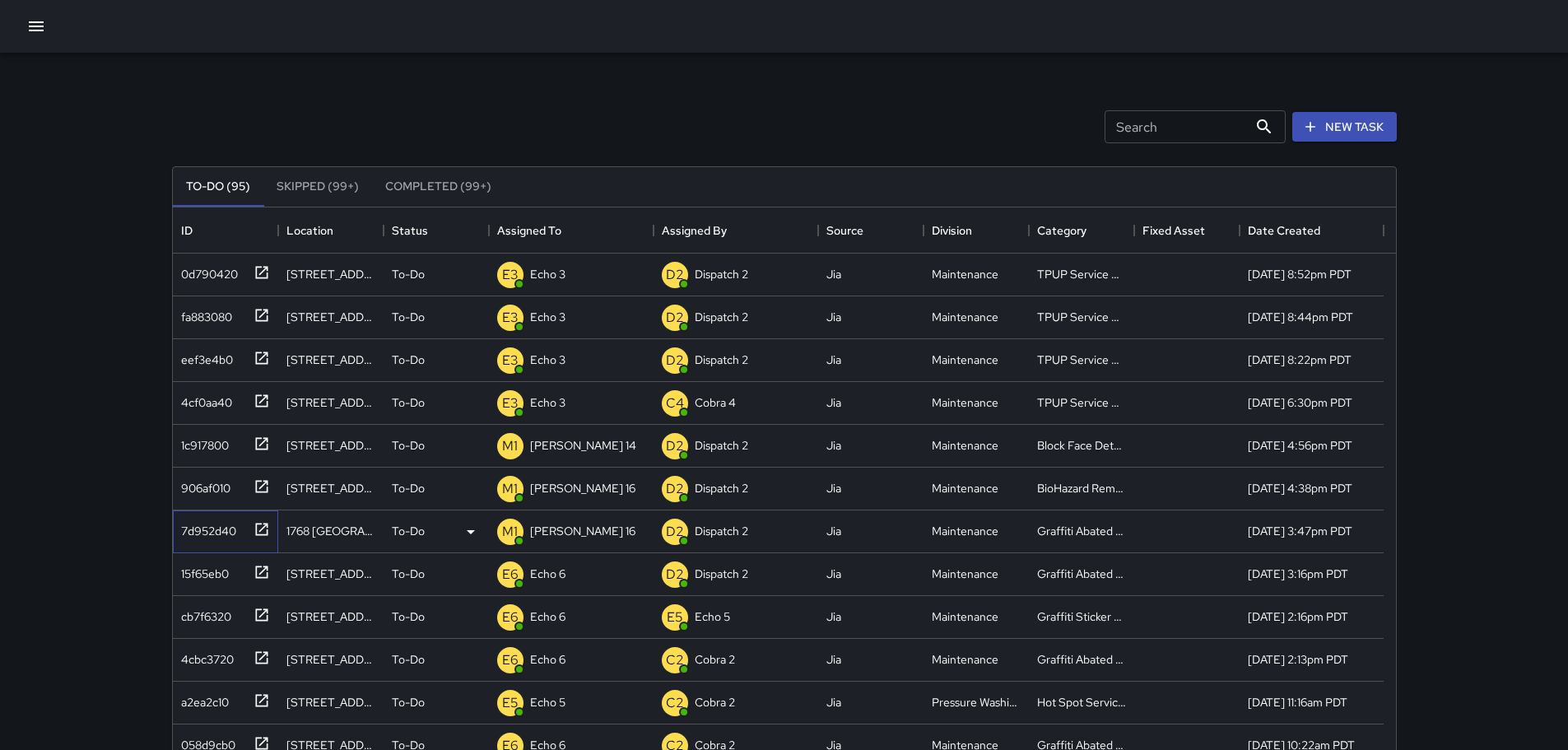
click at [259, 528] on icon at bounding box center [261, 529] width 16 height 16
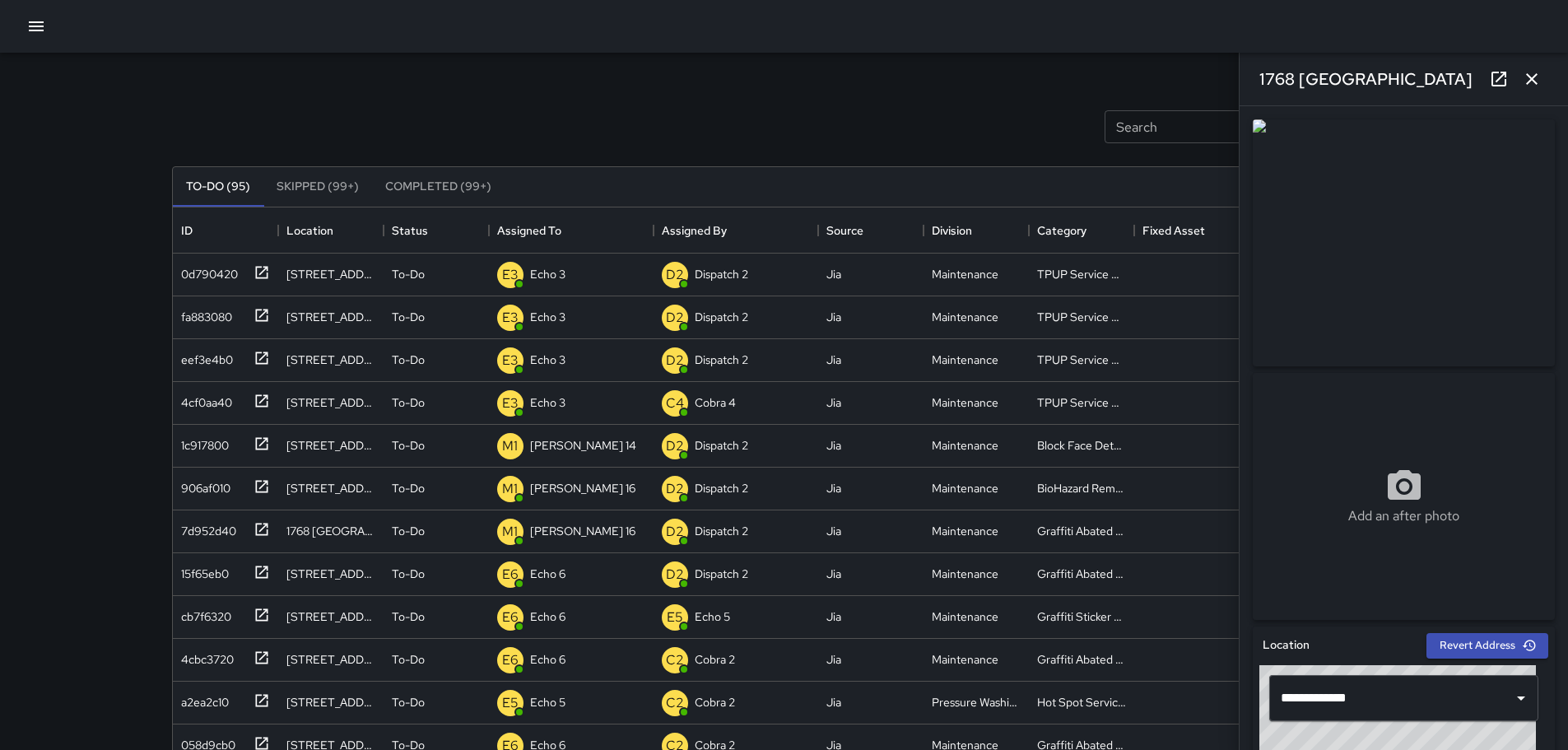
click at [1526, 83] on icon "button" at bounding box center [1531, 79] width 19 height 19
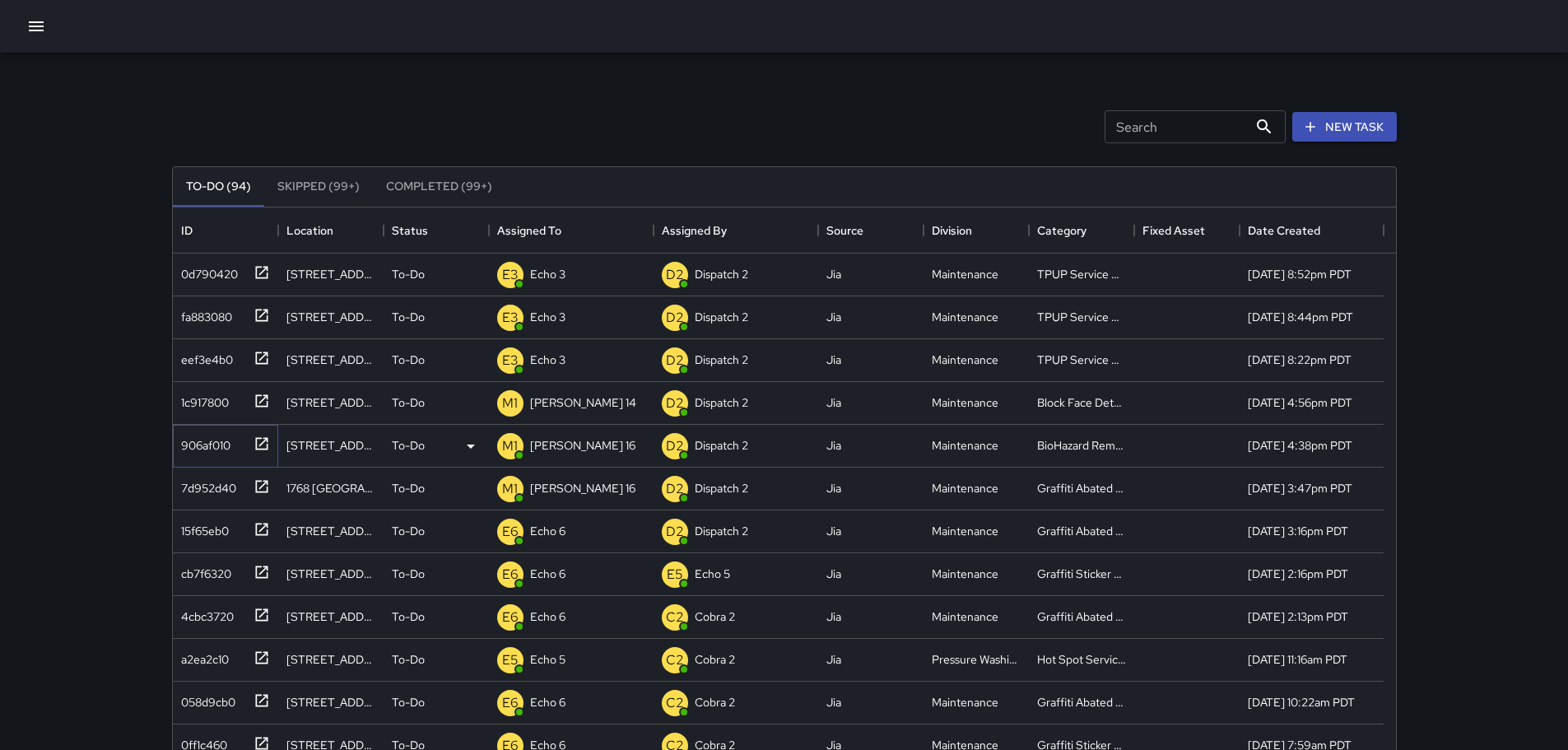
click at [263, 445] on icon at bounding box center [261, 444] width 16 height 16
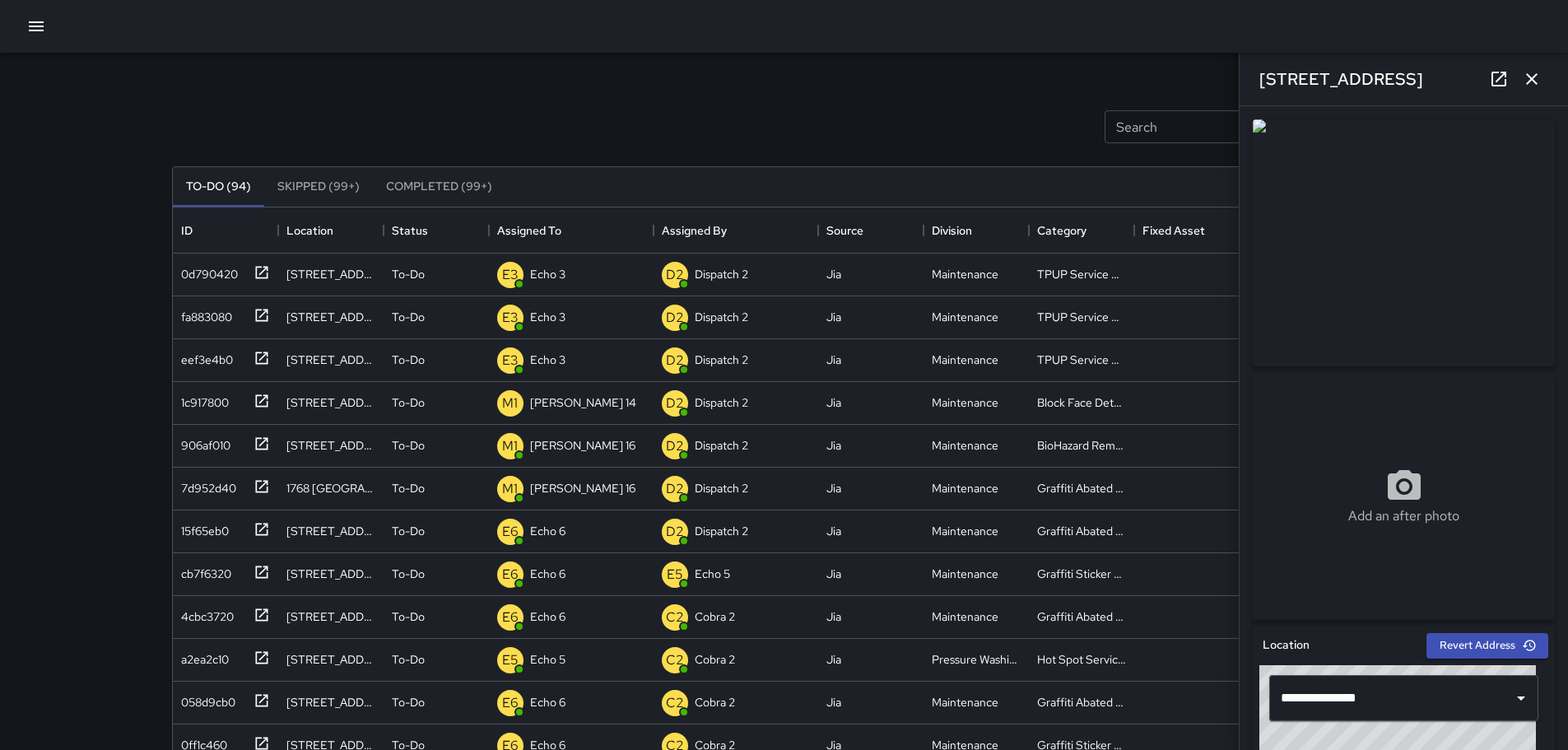
click at [1542, 79] on button "button" at bounding box center [1531, 79] width 33 height 33
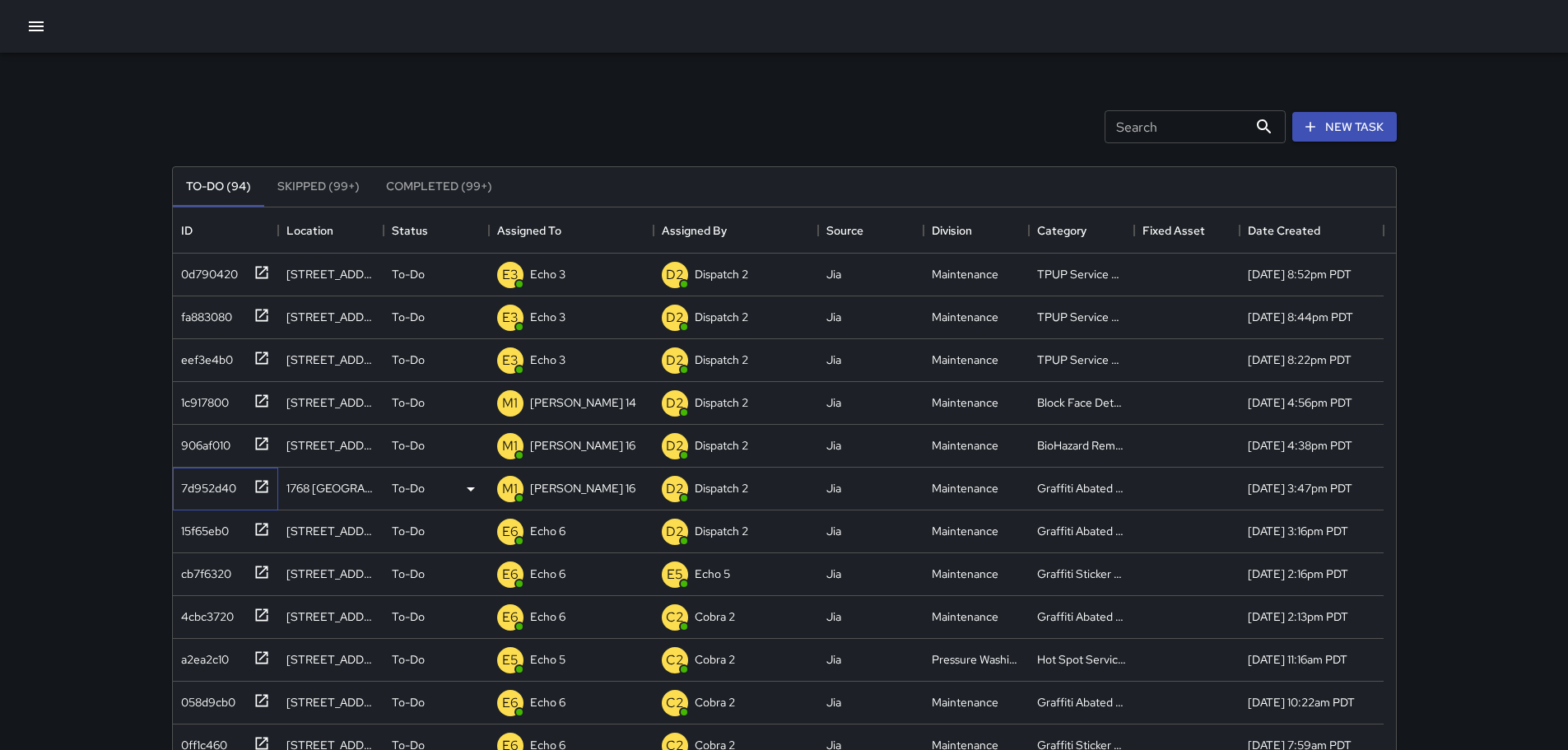
click at [265, 485] on icon at bounding box center [261, 486] width 16 height 16
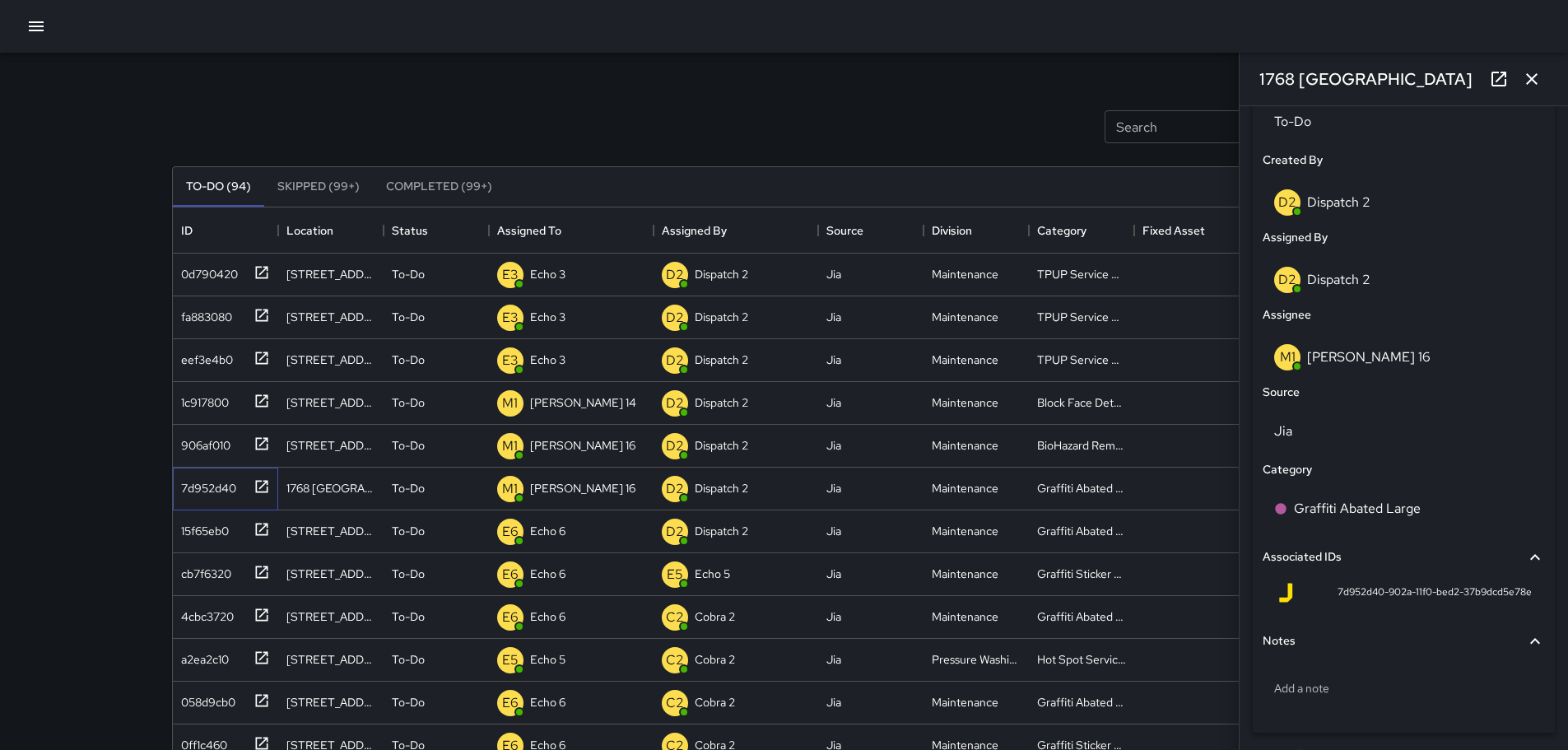
scroll to position [852, 0]
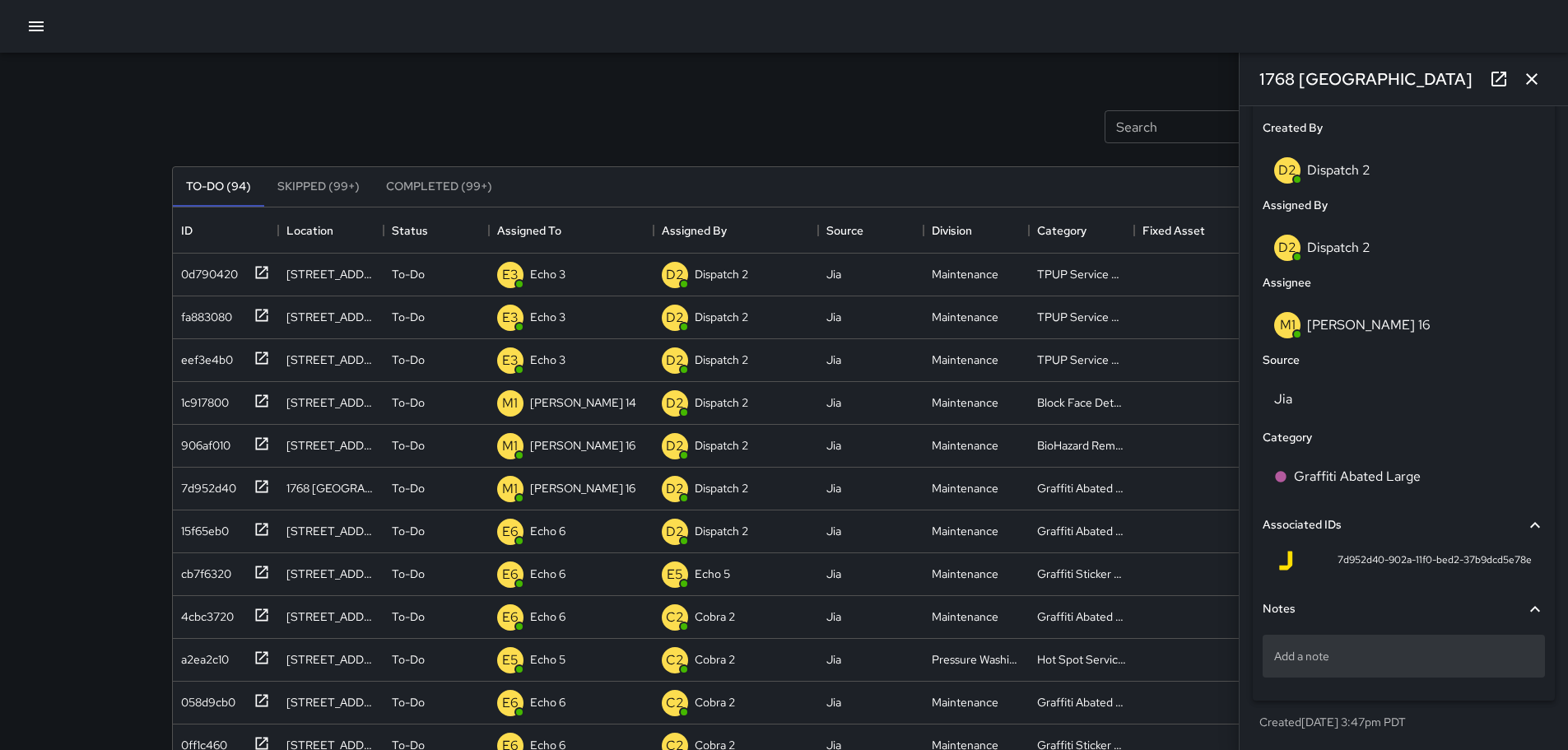
click at [1368, 669] on div "Add a note" at bounding box center [1404, 656] width 282 height 43
click at [1542, 82] on button "button" at bounding box center [1531, 79] width 33 height 33
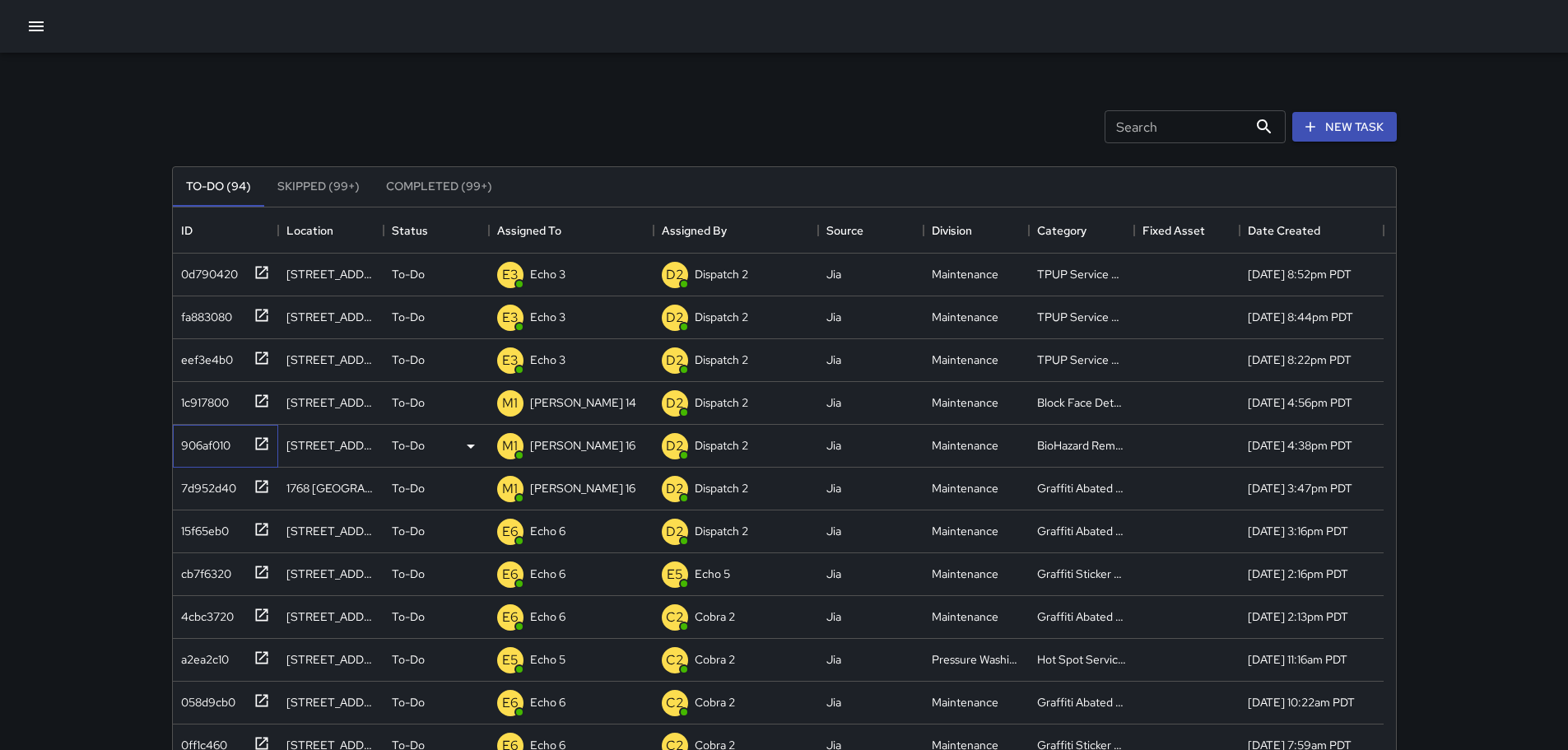
click at [261, 438] on icon at bounding box center [261, 443] width 13 height 13
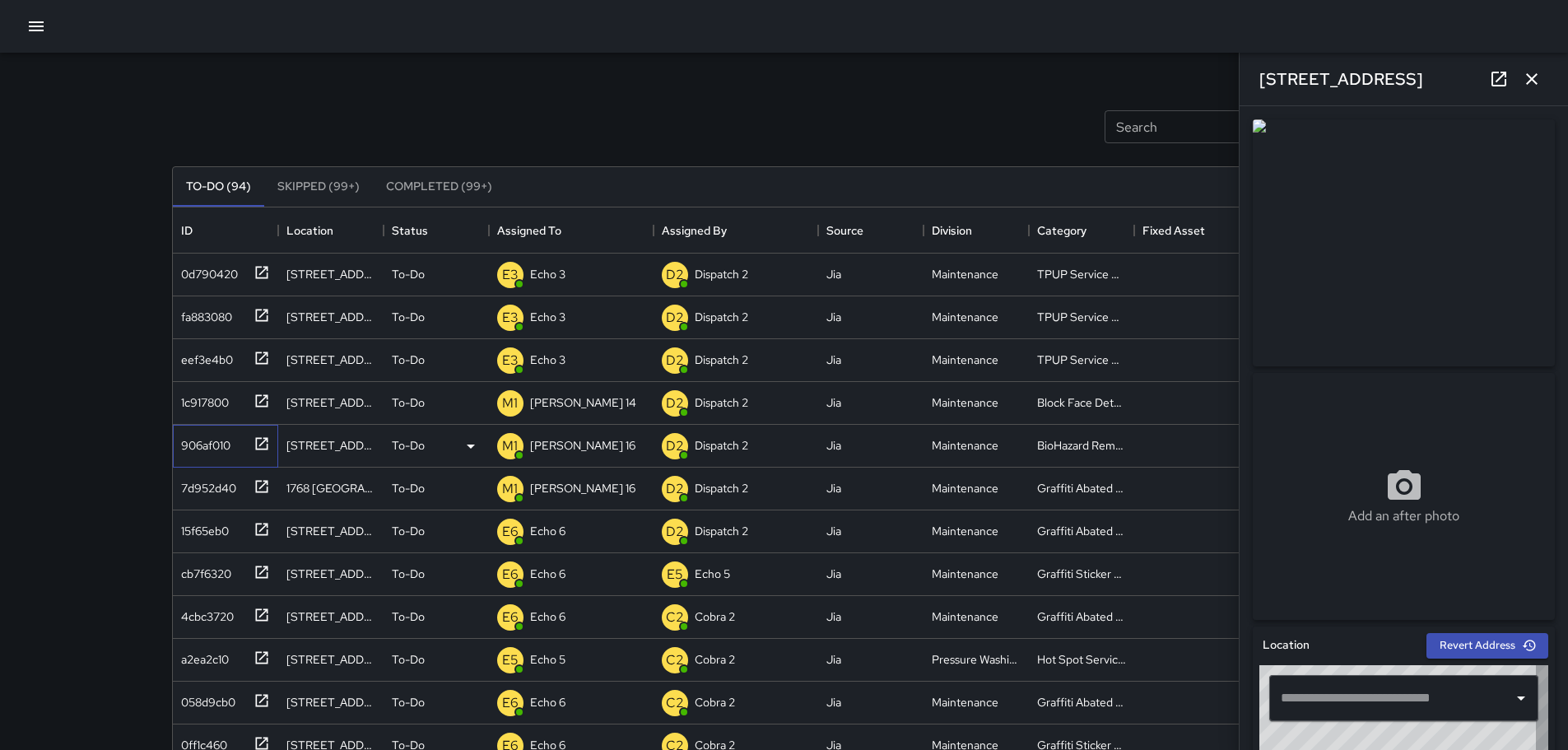
type input "**********"
click at [1542, 86] on button "button" at bounding box center [1531, 79] width 33 height 33
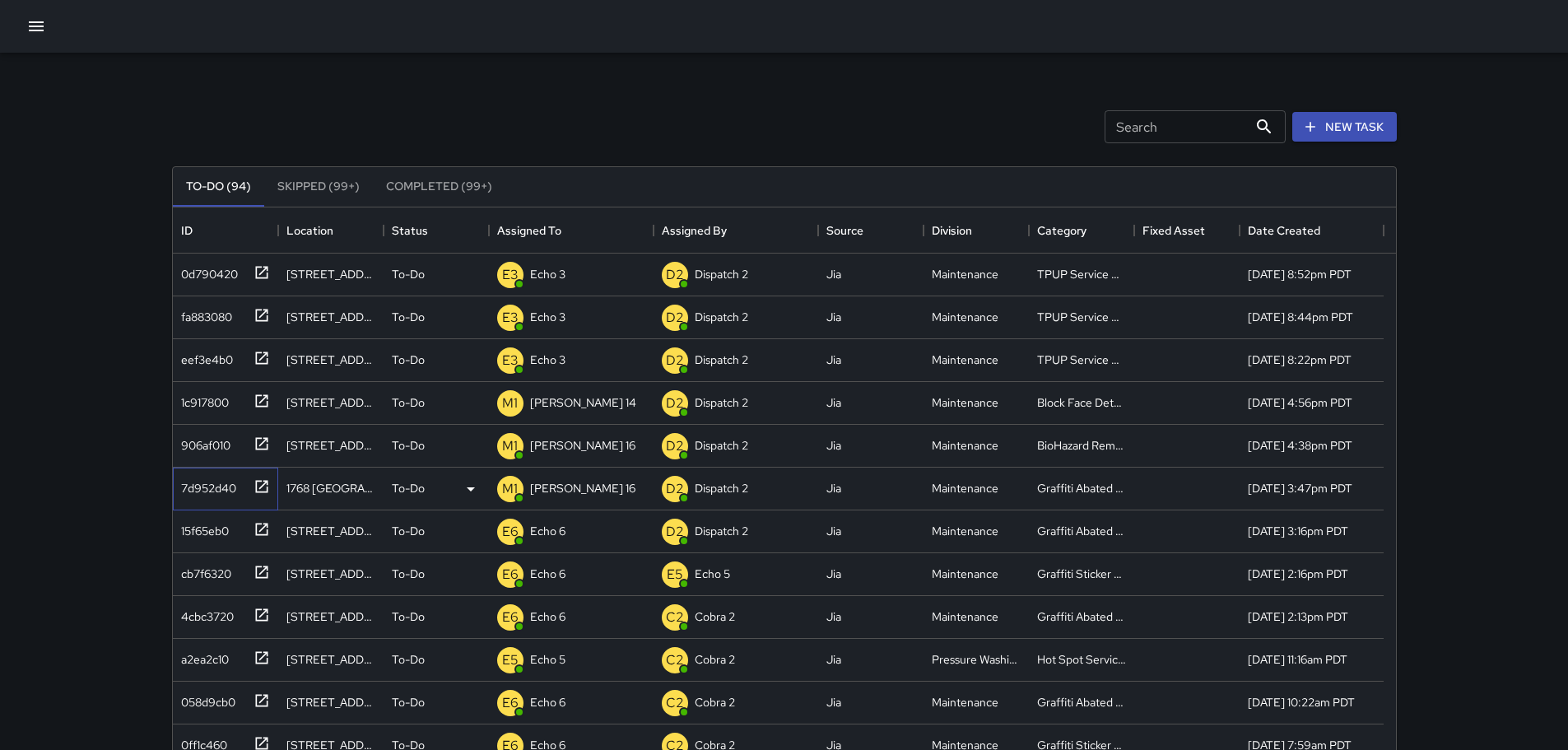
click at [260, 481] on icon at bounding box center [261, 486] width 13 height 13
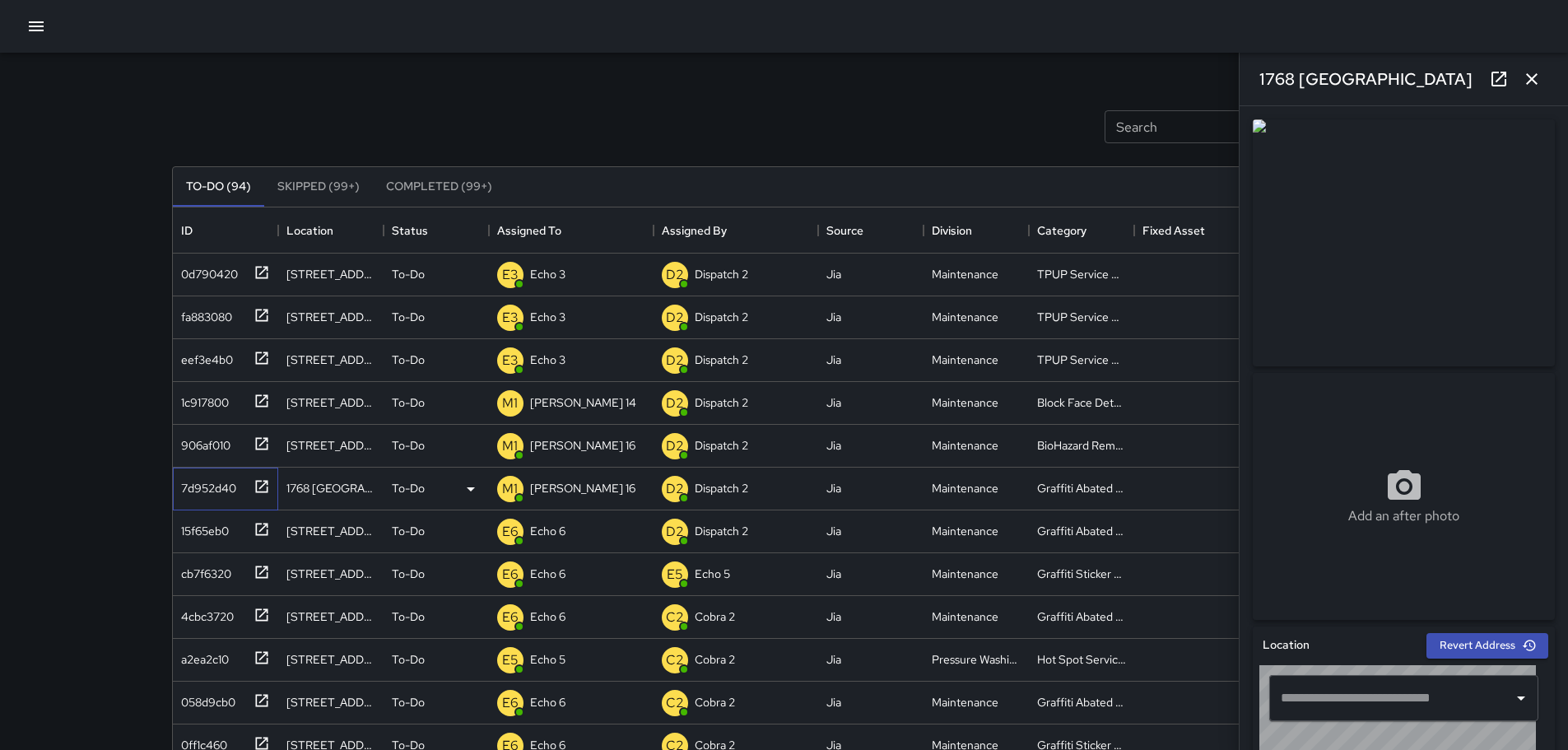
type input "**********"
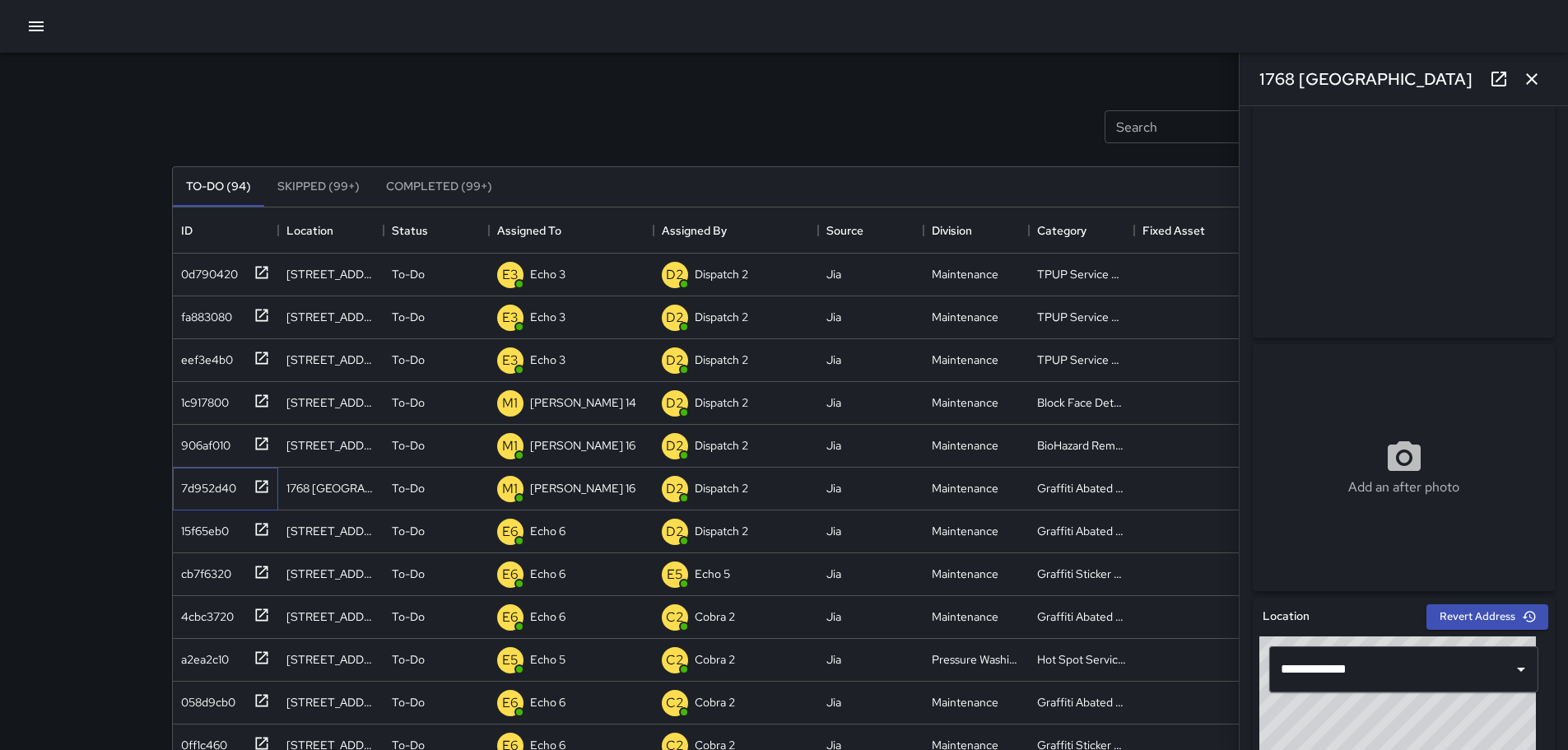
scroll to position [0, 0]
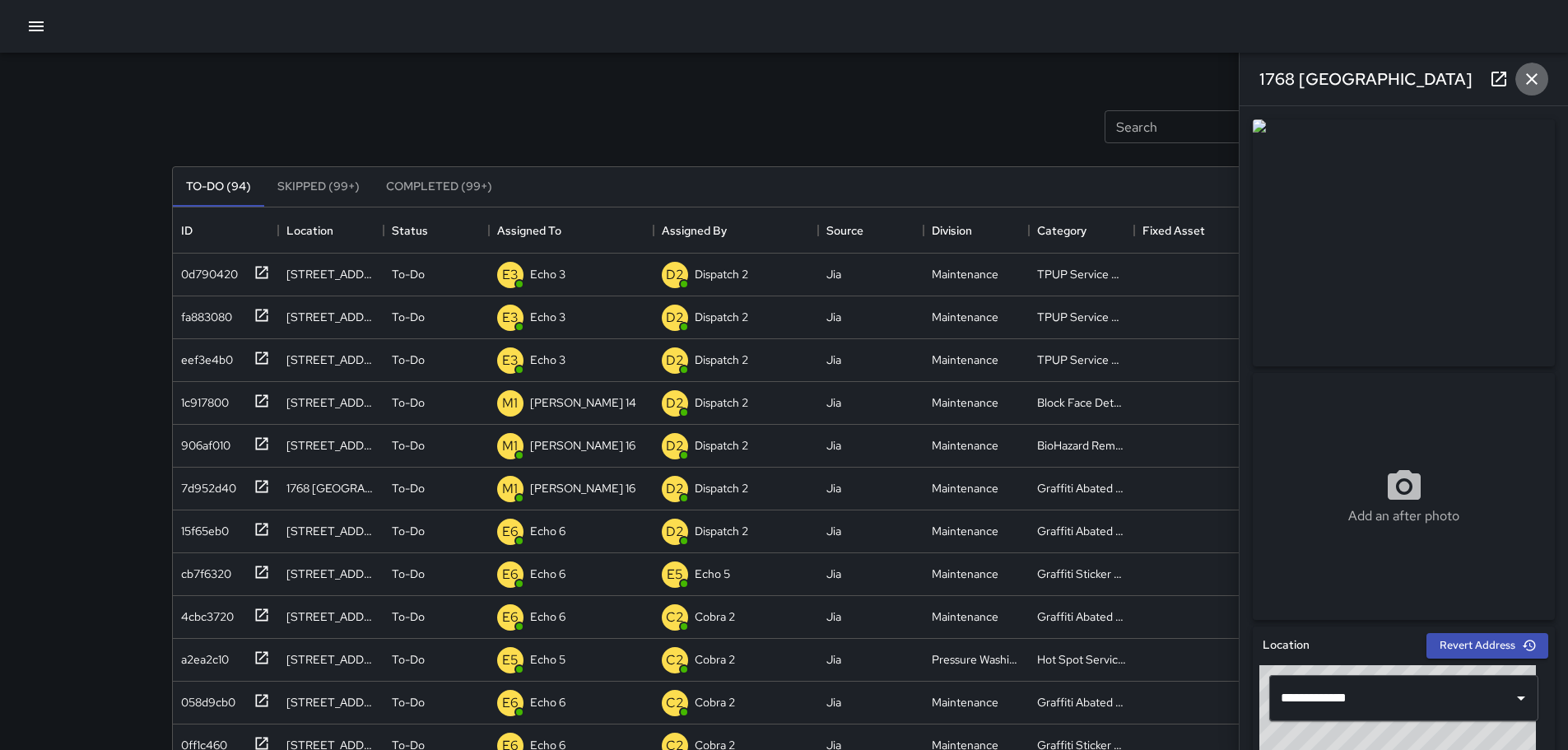
click at [1545, 76] on button "button" at bounding box center [1531, 79] width 33 height 33
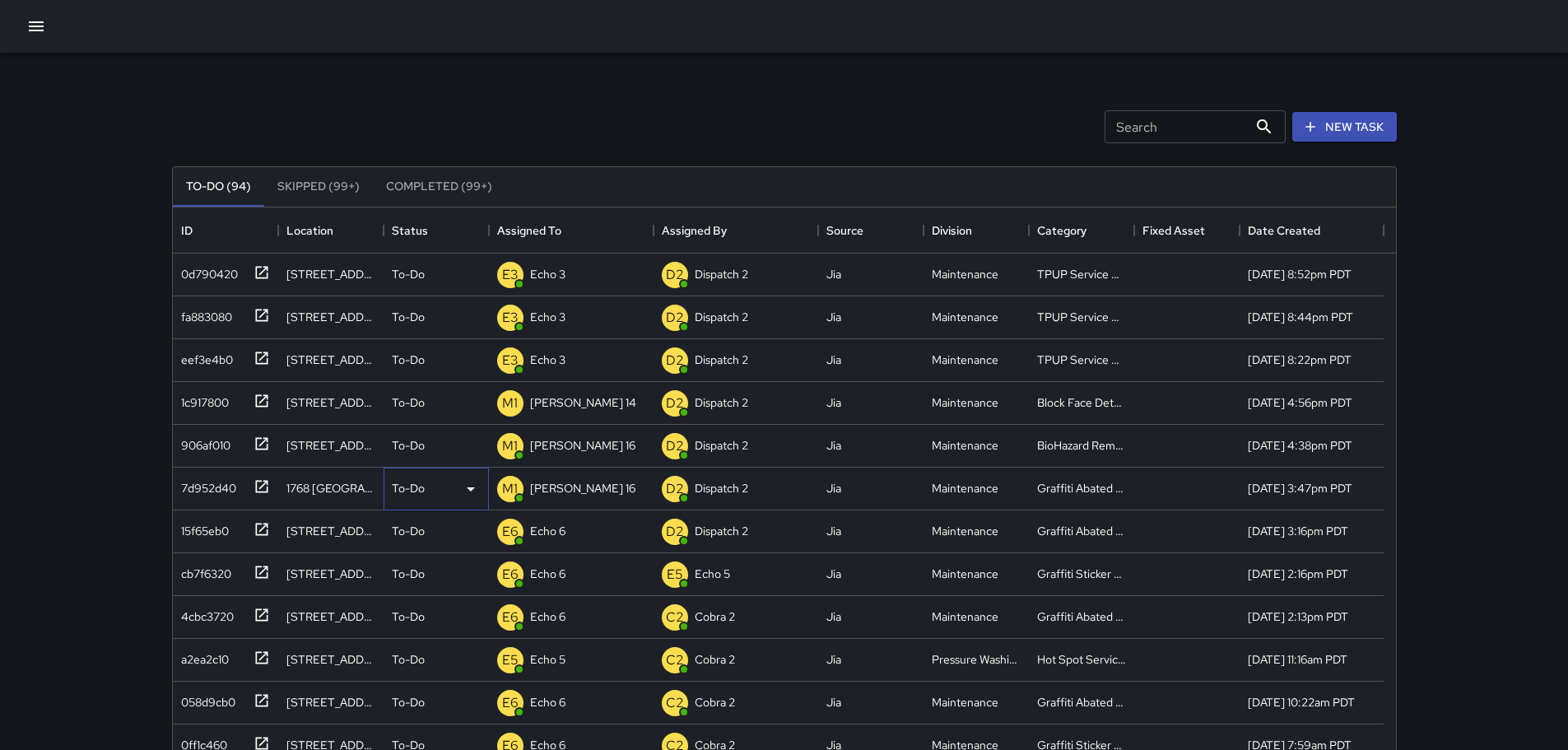
click at [415, 484] on p "To-Do" at bounding box center [409, 488] width 33 height 16
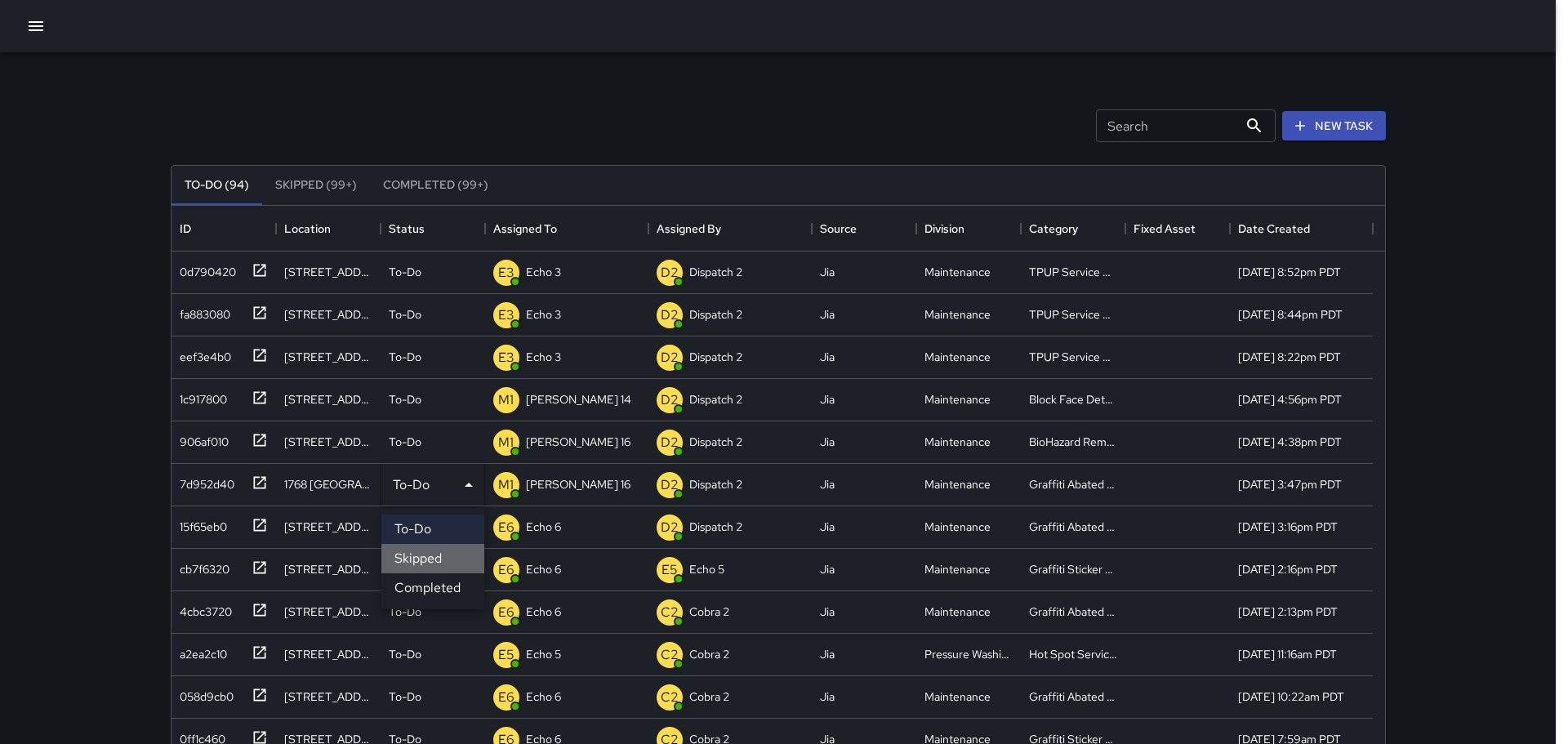
click at [415, 560] on li "Skipped" at bounding box center [432, 558] width 103 height 30
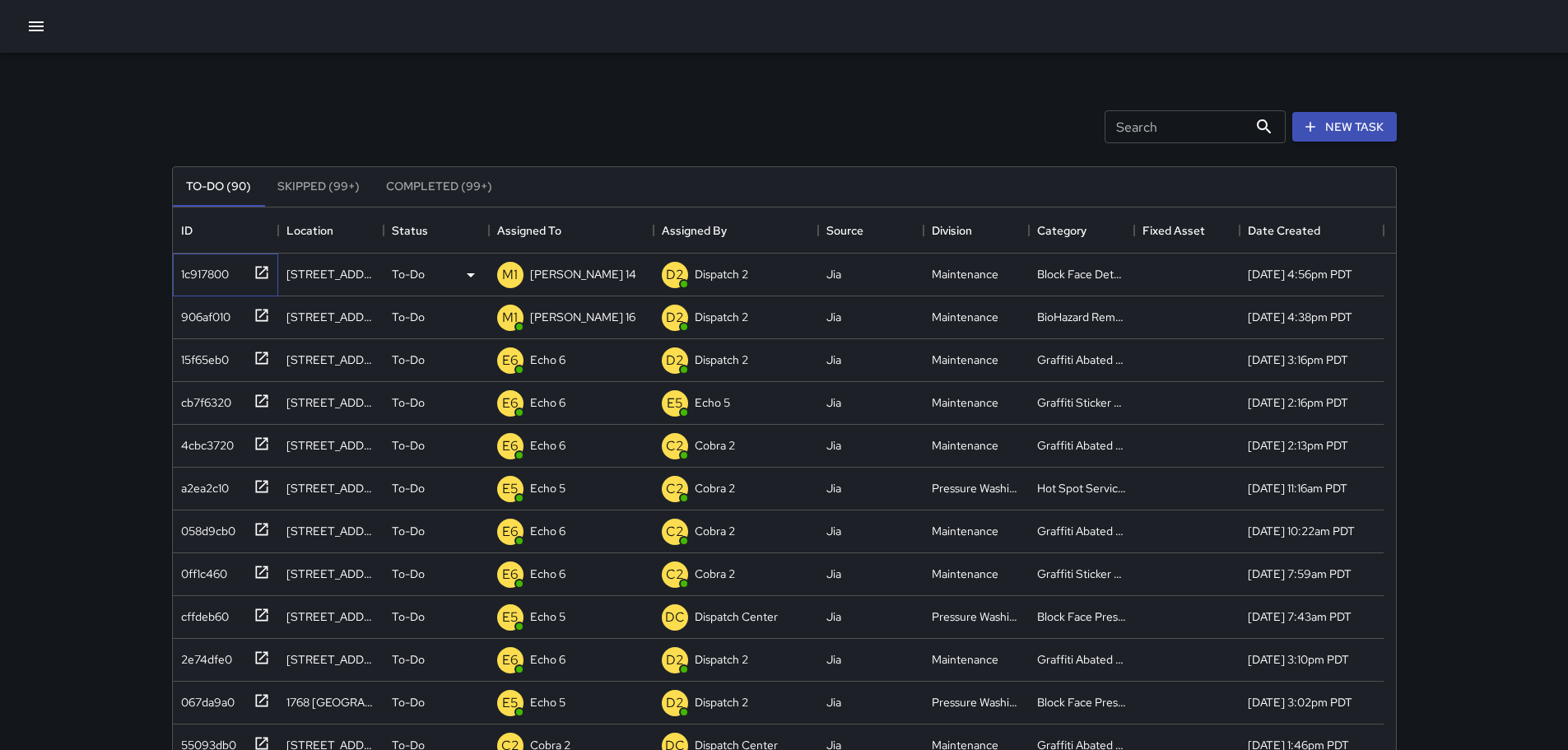
click at [262, 278] on icon at bounding box center [261, 272] width 16 height 16
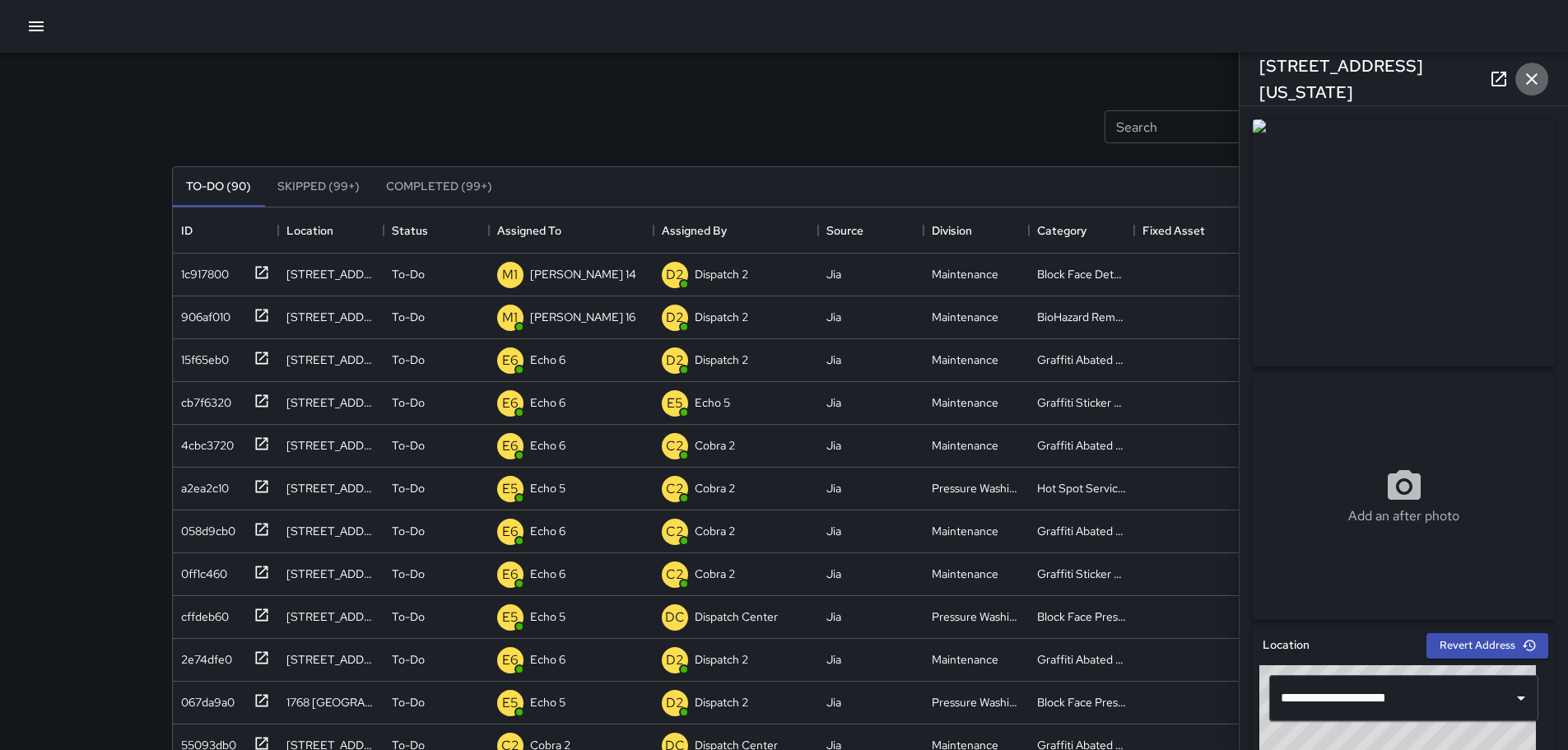
click at [1533, 68] on button "button" at bounding box center [1531, 79] width 33 height 33
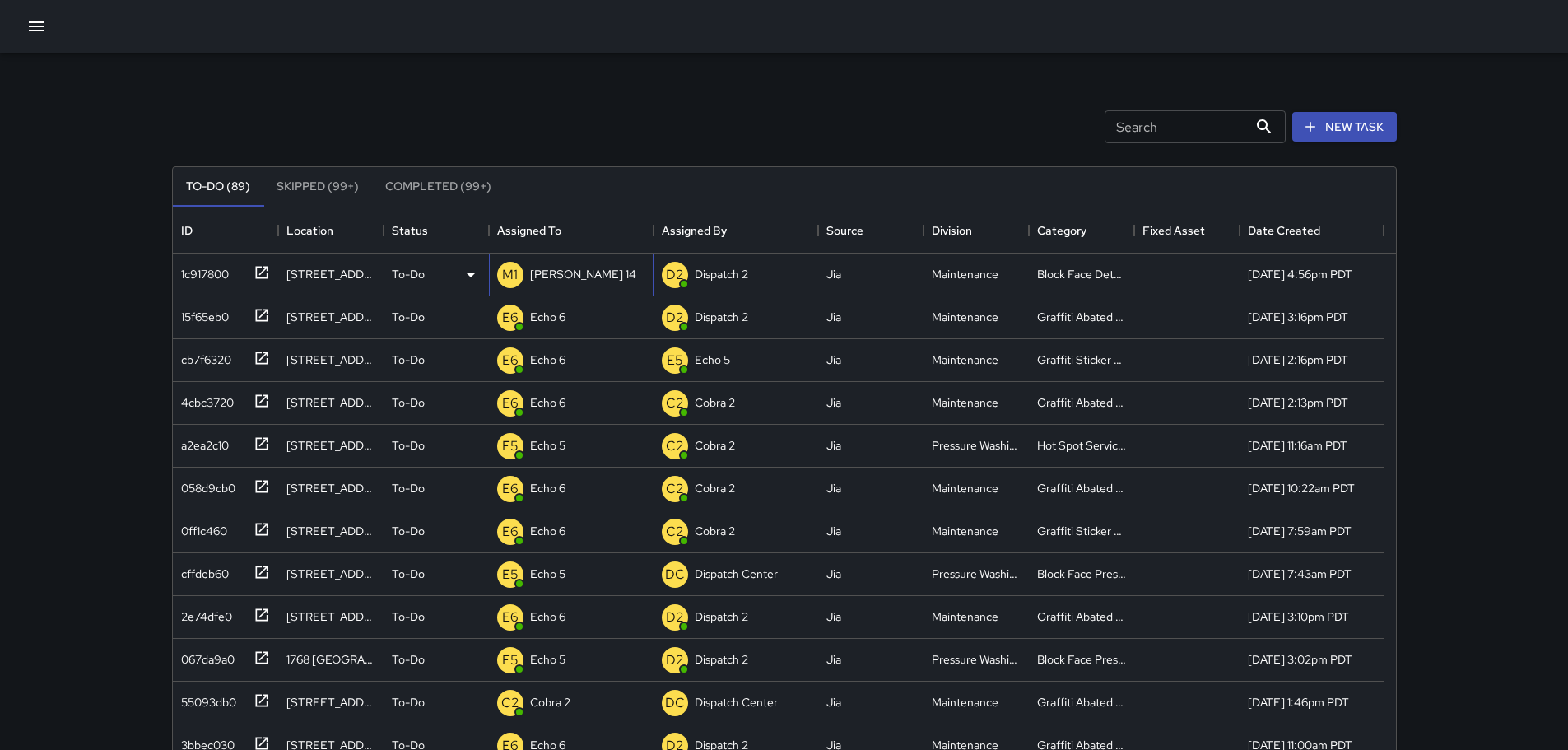
click at [569, 268] on div "[PERSON_NAME] 14" at bounding box center [583, 274] width 113 height 23
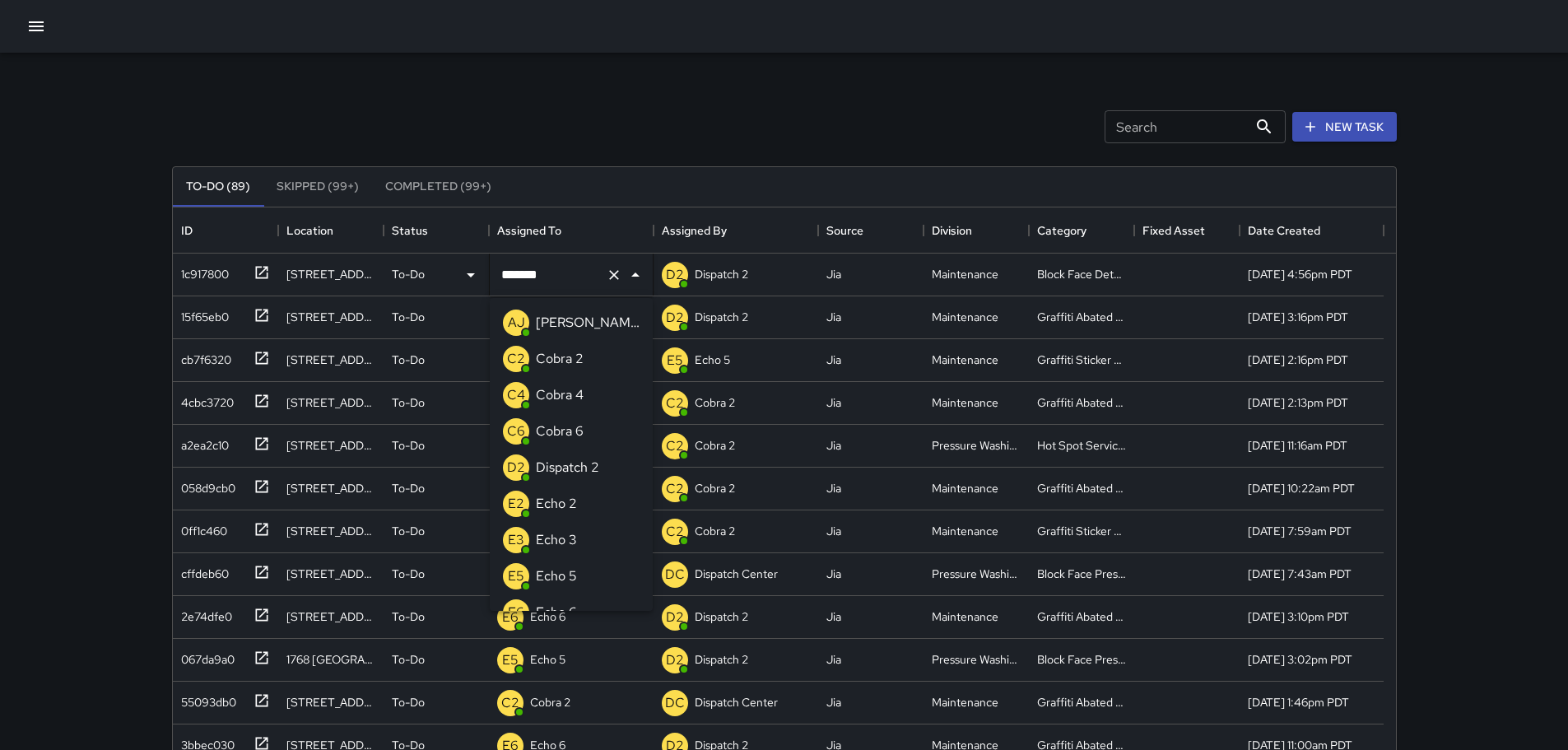
scroll to position [1614, 0]
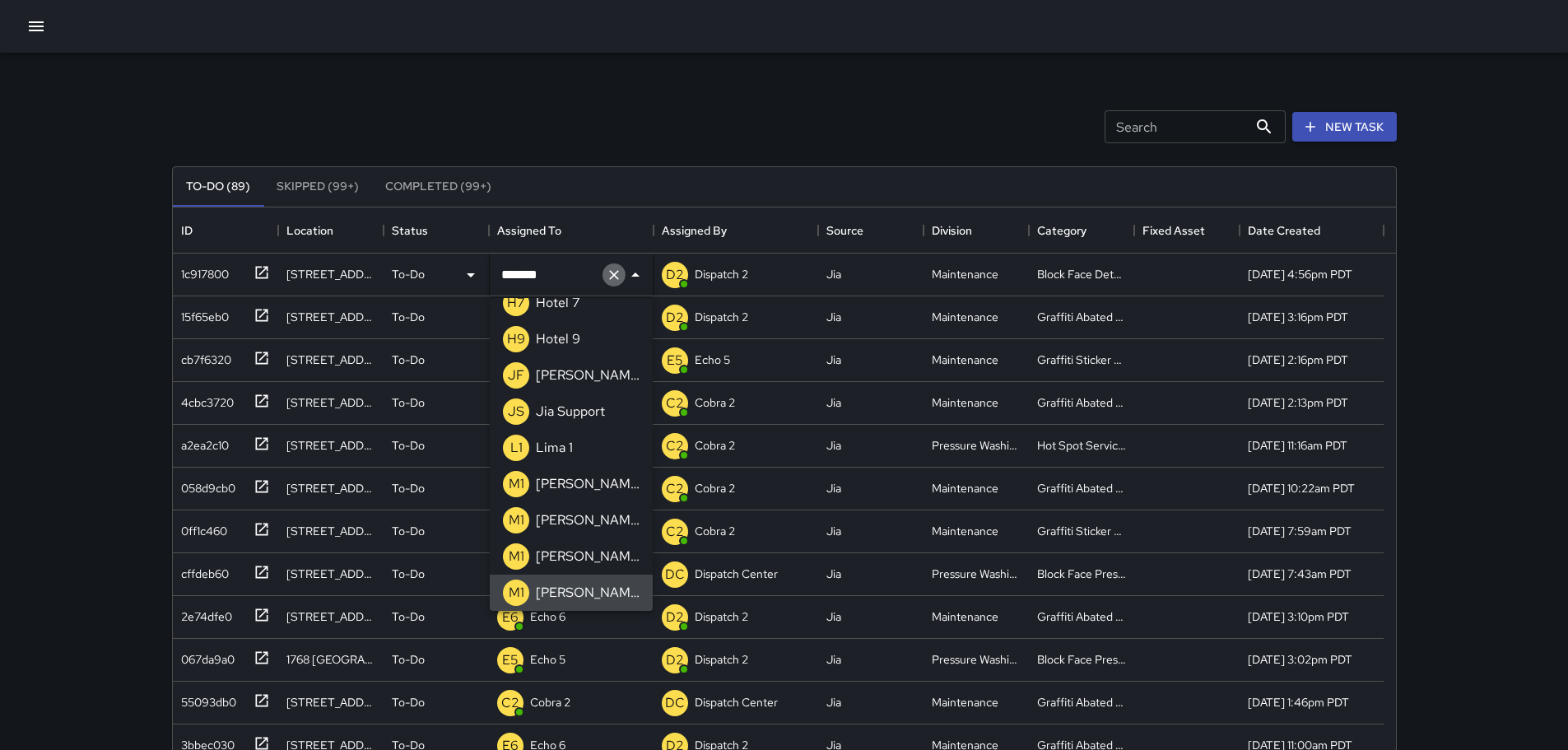
click at [613, 277] on icon "Clear" at bounding box center [613, 274] width 16 height 16
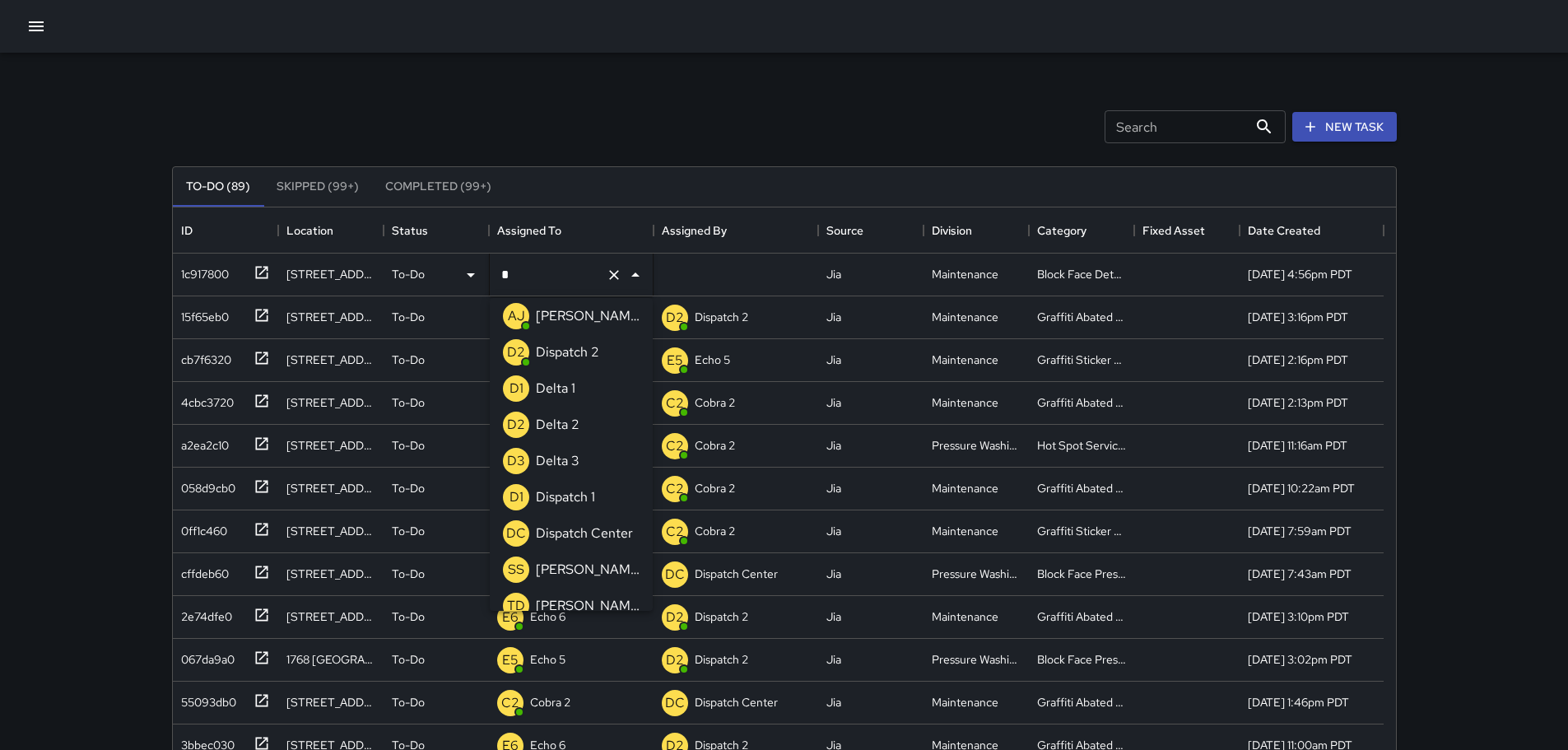
type input "**"
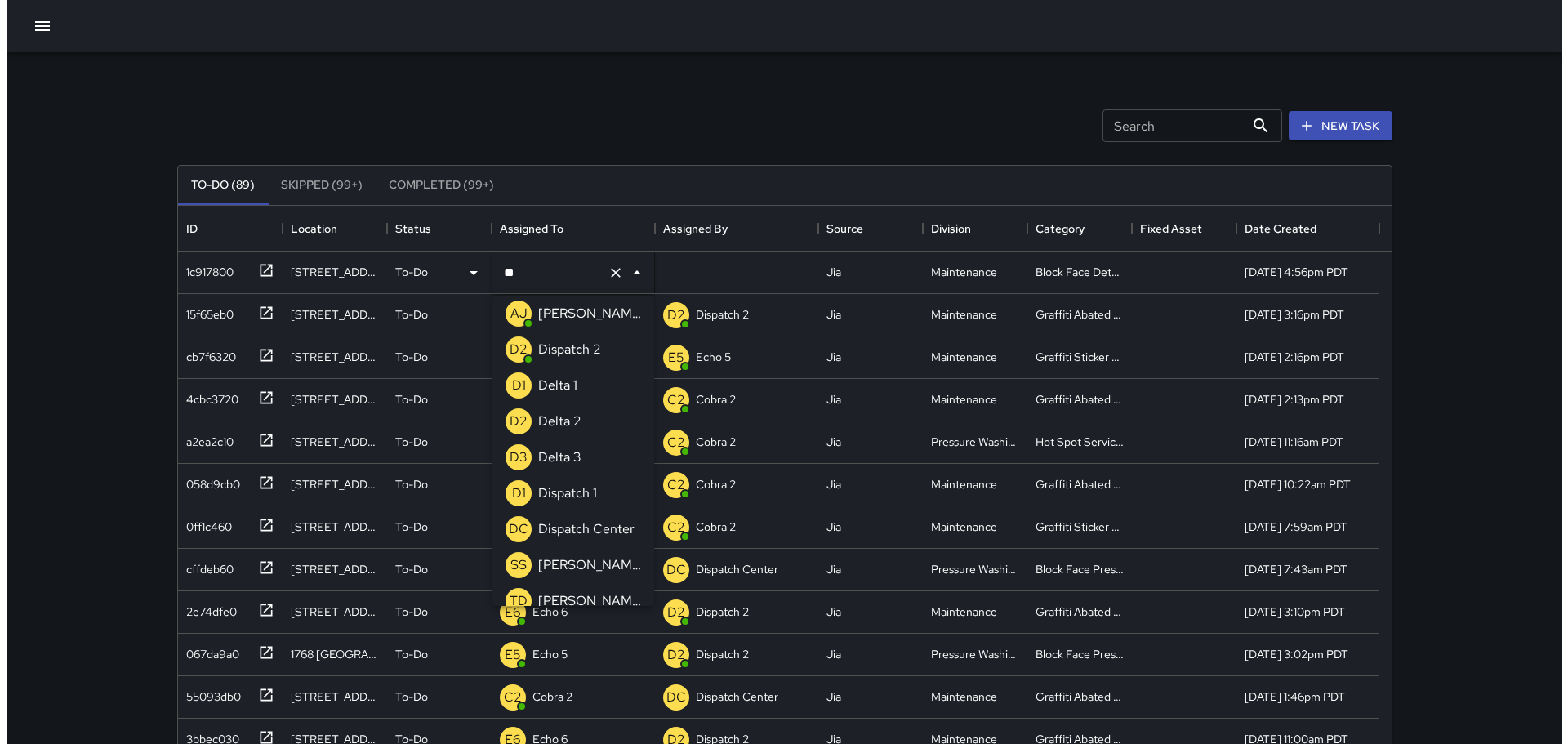
scroll to position [0, 0]
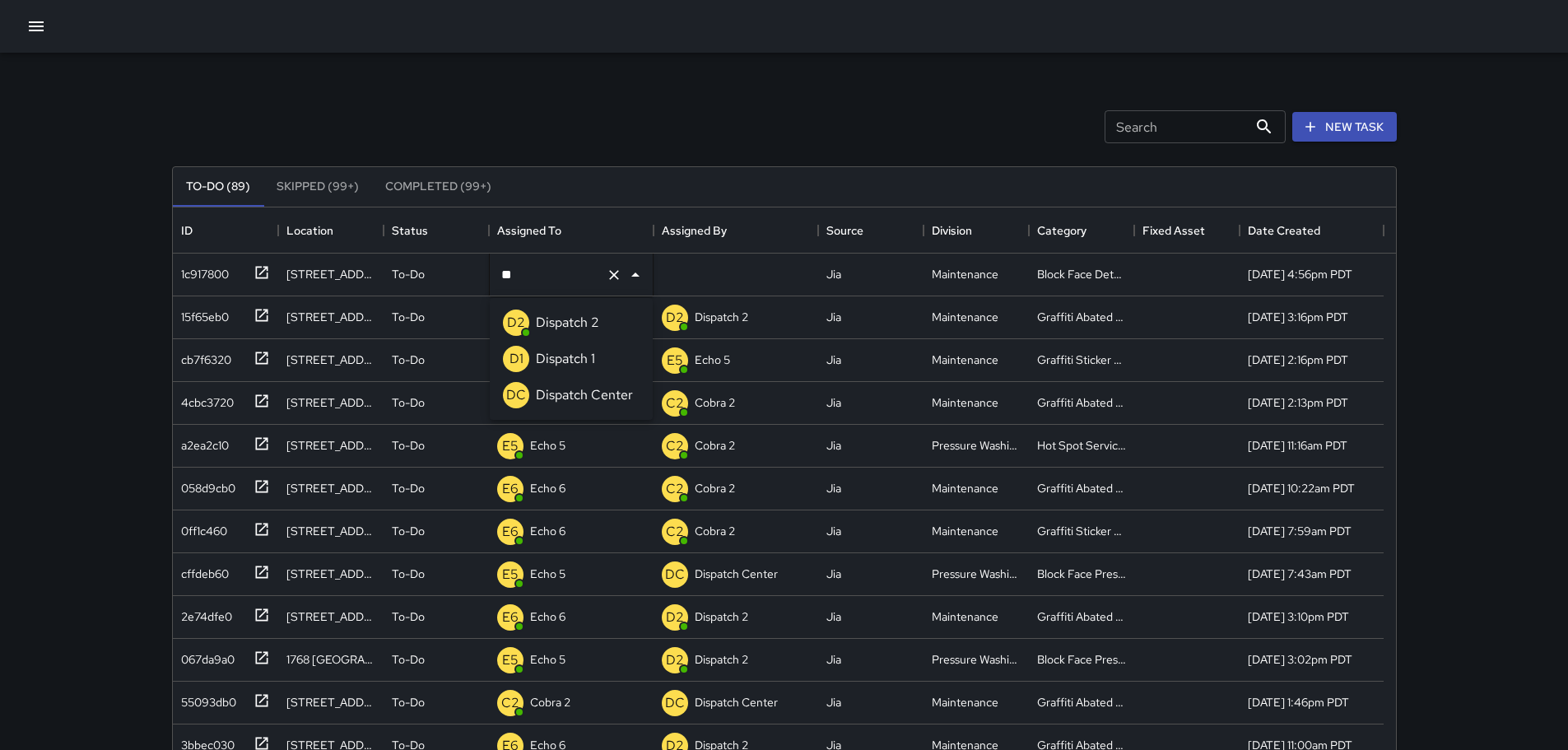
click at [557, 389] on p "Dispatch Center" at bounding box center [584, 395] width 98 height 19
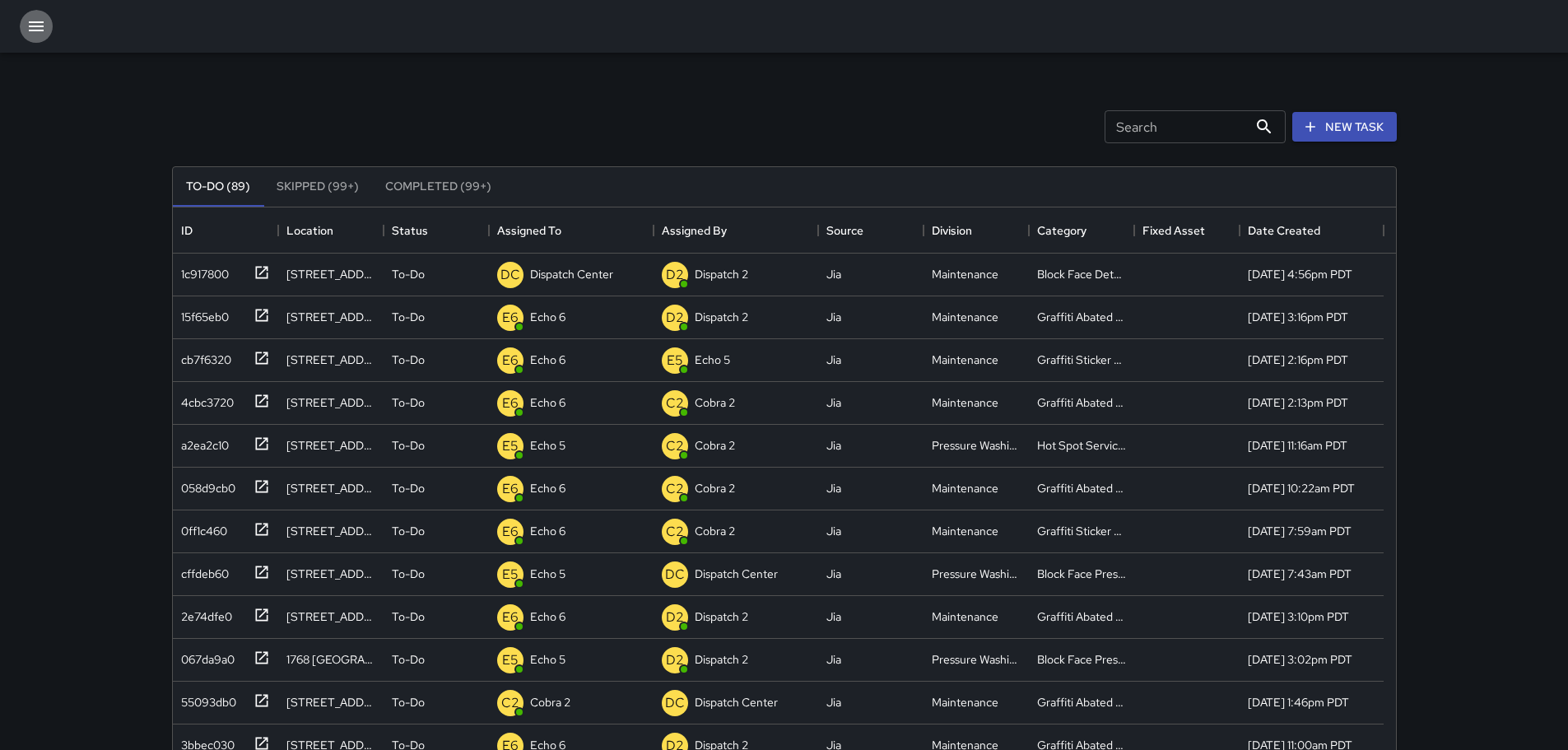
click at [52, 27] on button "button" at bounding box center [36, 26] width 33 height 33
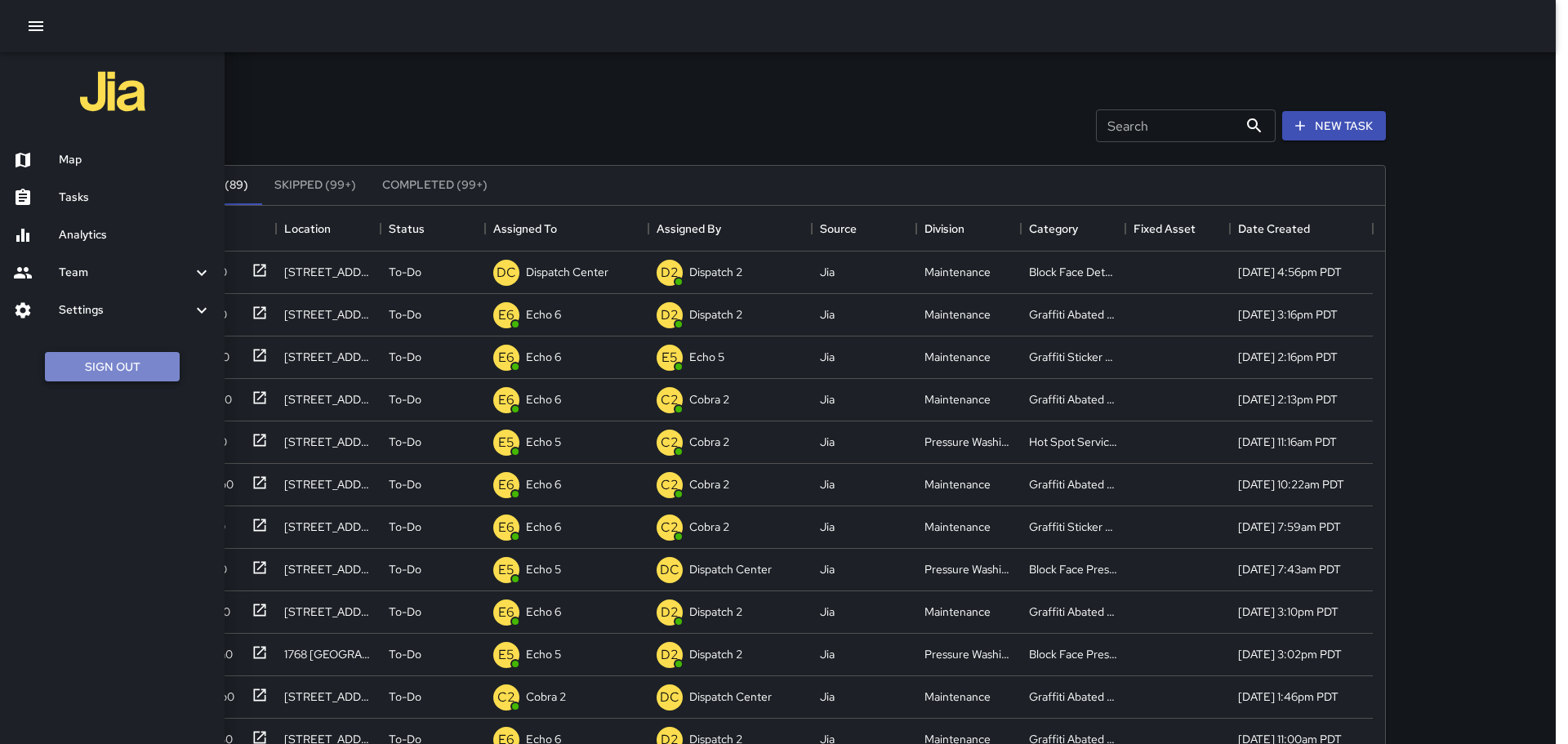
click at [65, 365] on button "Sign Out" at bounding box center [112, 367] width 135 height 31
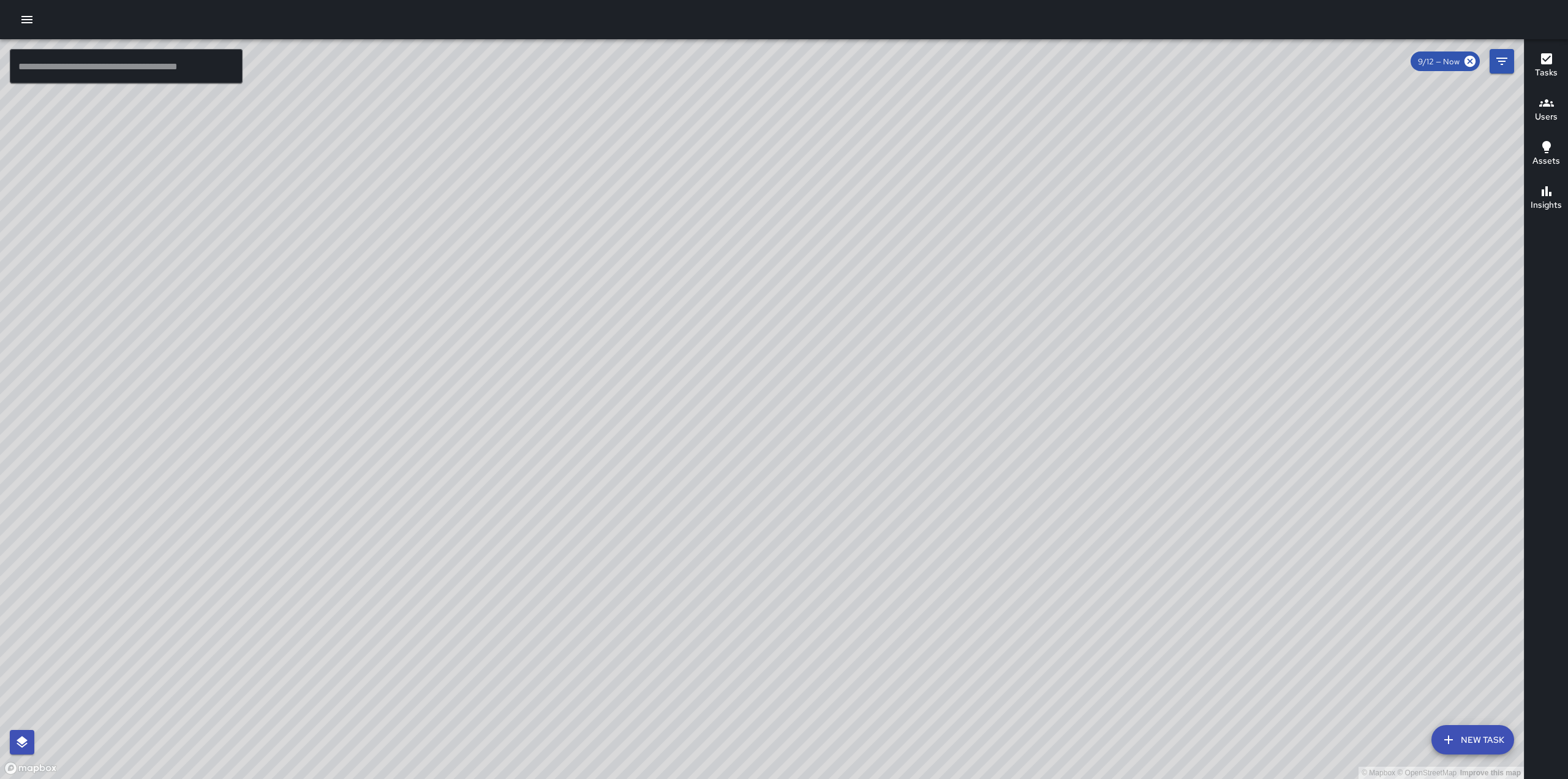
drag, startPoint x: 871, startPoint y: 445, endPoint x: 914, endPoint y: 321, distance: 131.2
click at [914, 321] on div "© Mapbox © OpenStreetMap Improve this map" at bounding box center [762, 409] width 1524 height 739
drag, startPoint x: 827, startPoint y: 465, endPoint x: 912, endPoint y: 357, distance: 137.4
click at [912, 357] on div "© Mapbox © OpenStreetMap Improve this map" at bounding box center [762, 409] width 1524 height 739
drag, startPoint x: 1005, startPoint y: 206, endPoint x: 826, endPoint y: 509, distance: 351.9
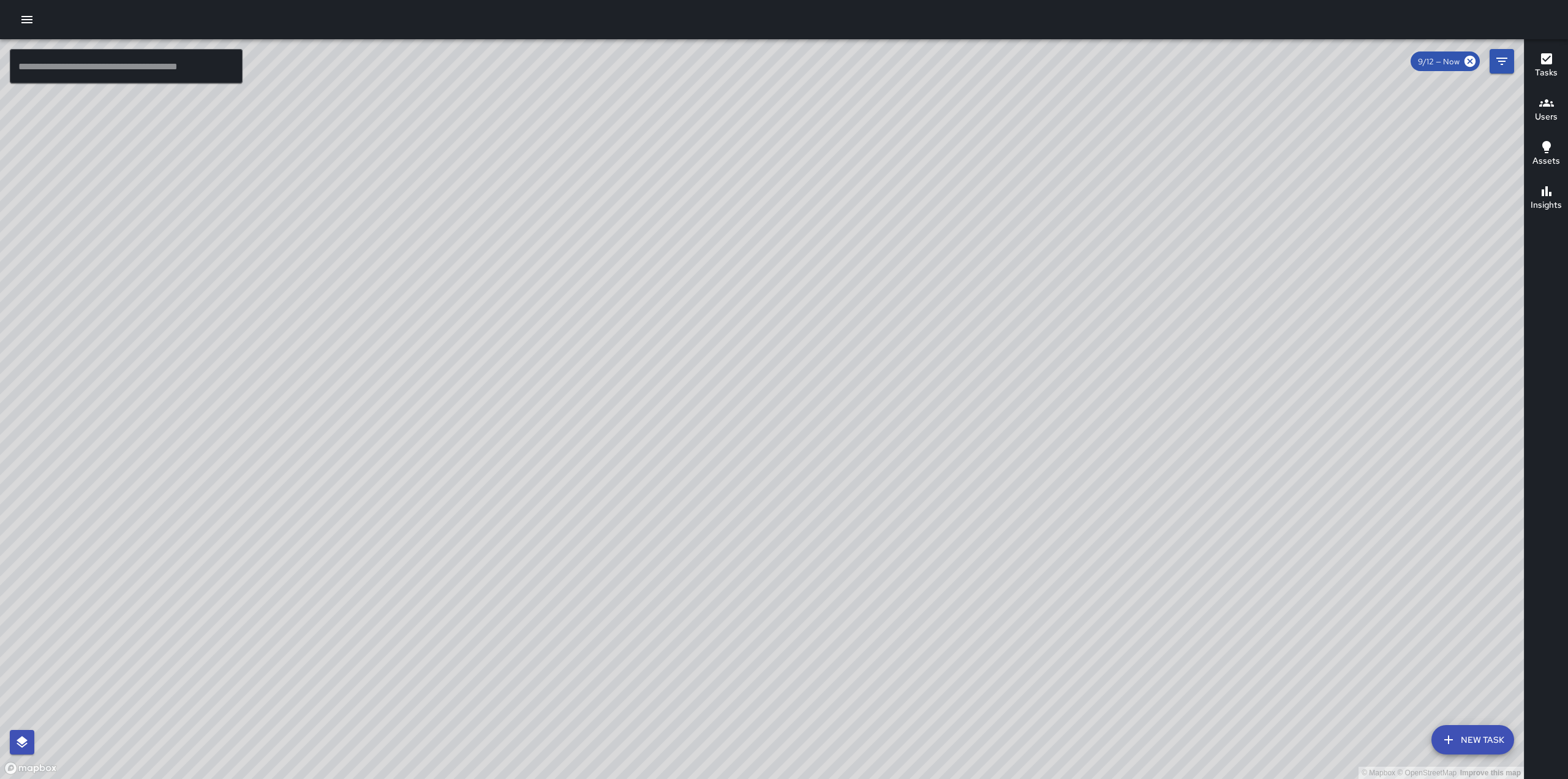
click at [851, 537] on div "© Mapbox © OpenStreetMap Improve this map" at bounding box center [762, 409] width 1524 height 739
drag, startPoint x: 990, startPoint y: 222, endPoint x: 806, endPoint y: 460, distance: 300.8
click at [807, 460] on div "© Mapbox © OpenStreetMap Improve this map" at bounding box center [762, 409] width 1524 height 739
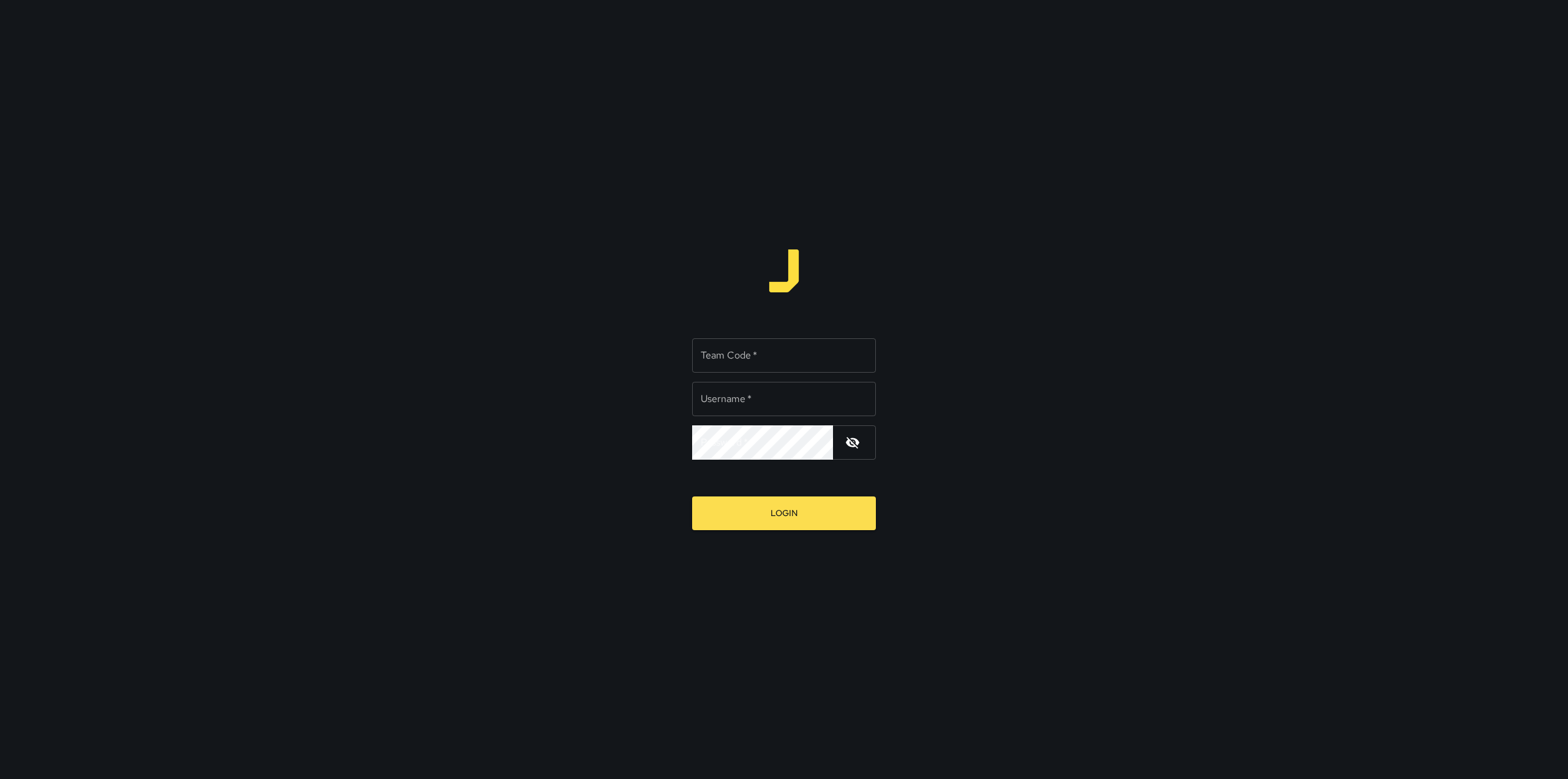
type input "*********"
